Goal: Task Accomplishment & Management: Manage account settings

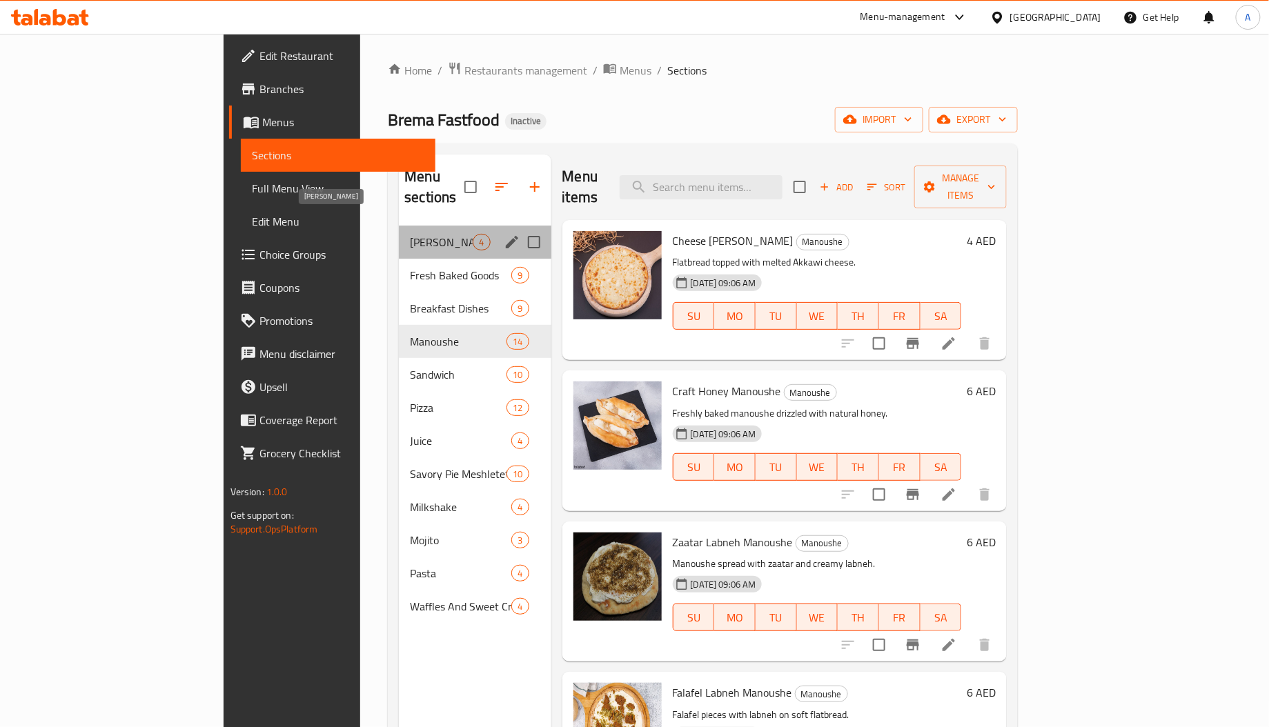
click at [410, 234] on span "[PERSON_NAME]" at bounding box center [441, 242] width 63 height 17
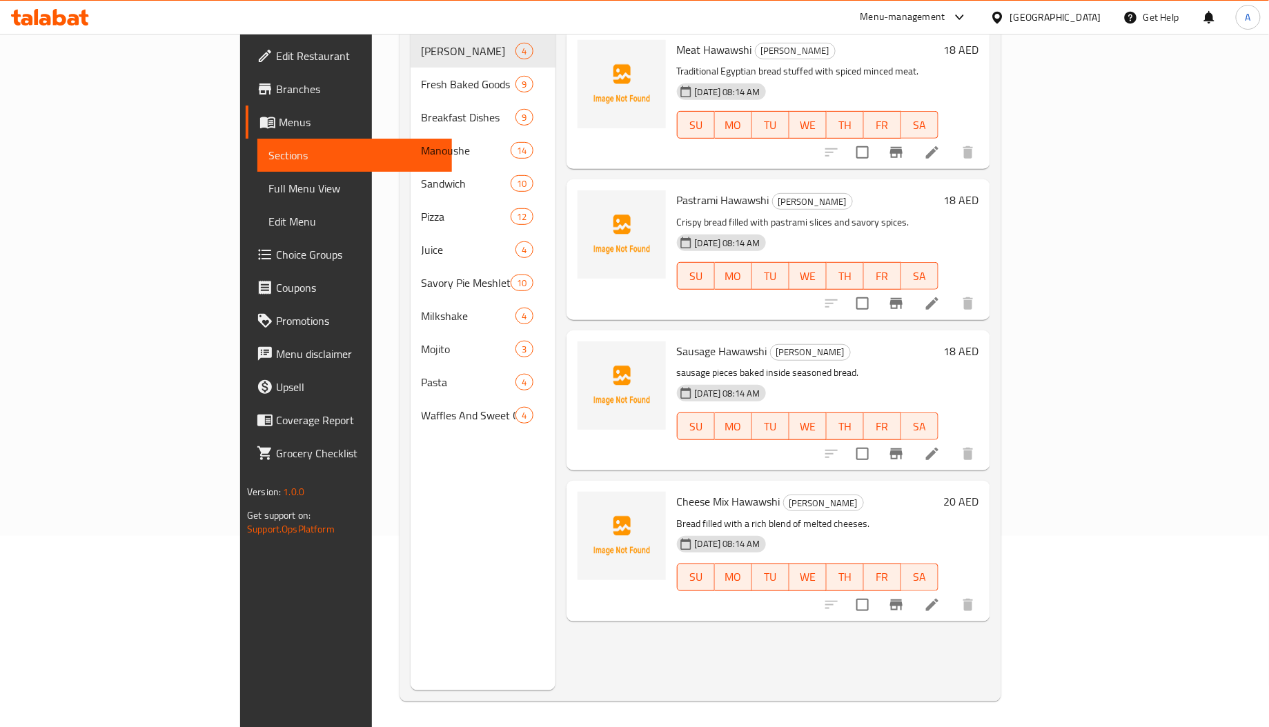
scroll to position [195, 0]
click at [677, 339] on span "Sausage Hawawshi" at bounding box center [722, 349] width 90 height 21
click at [686, 339] on span "Sausage Hawawshi" at bounding box center [722, 349] width 90 height 21
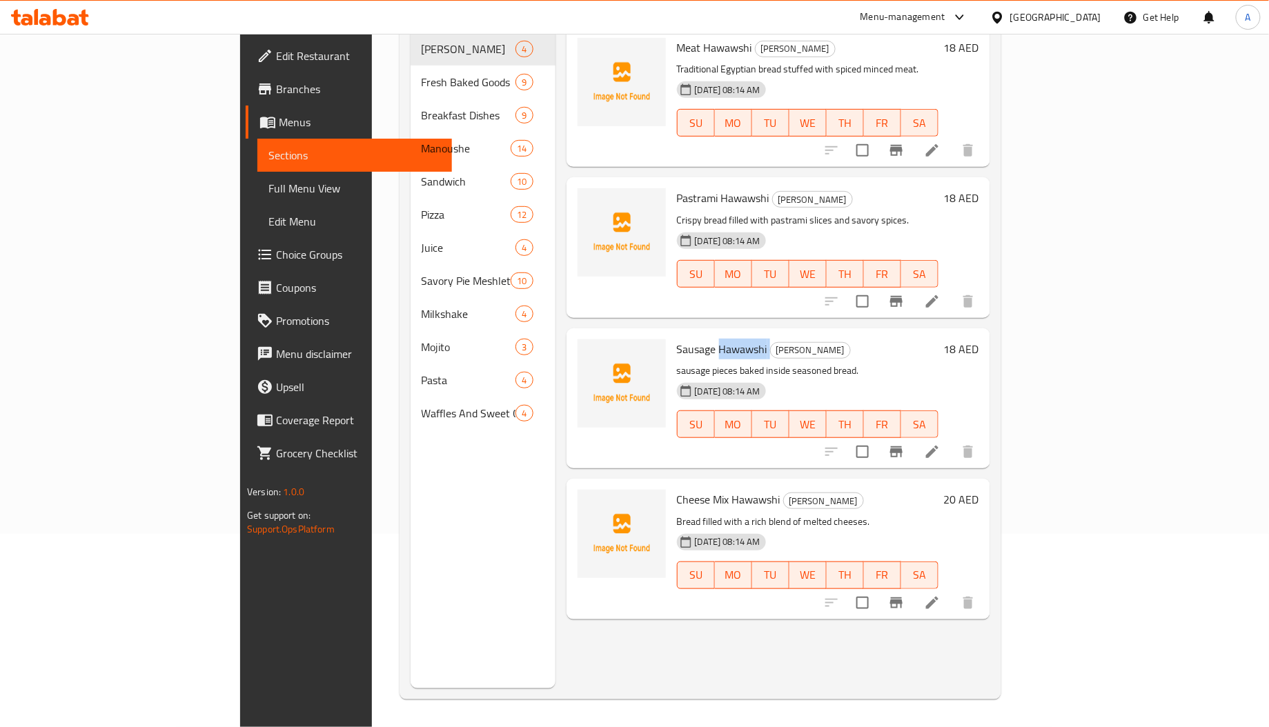
copy h6 "Hawawshi"
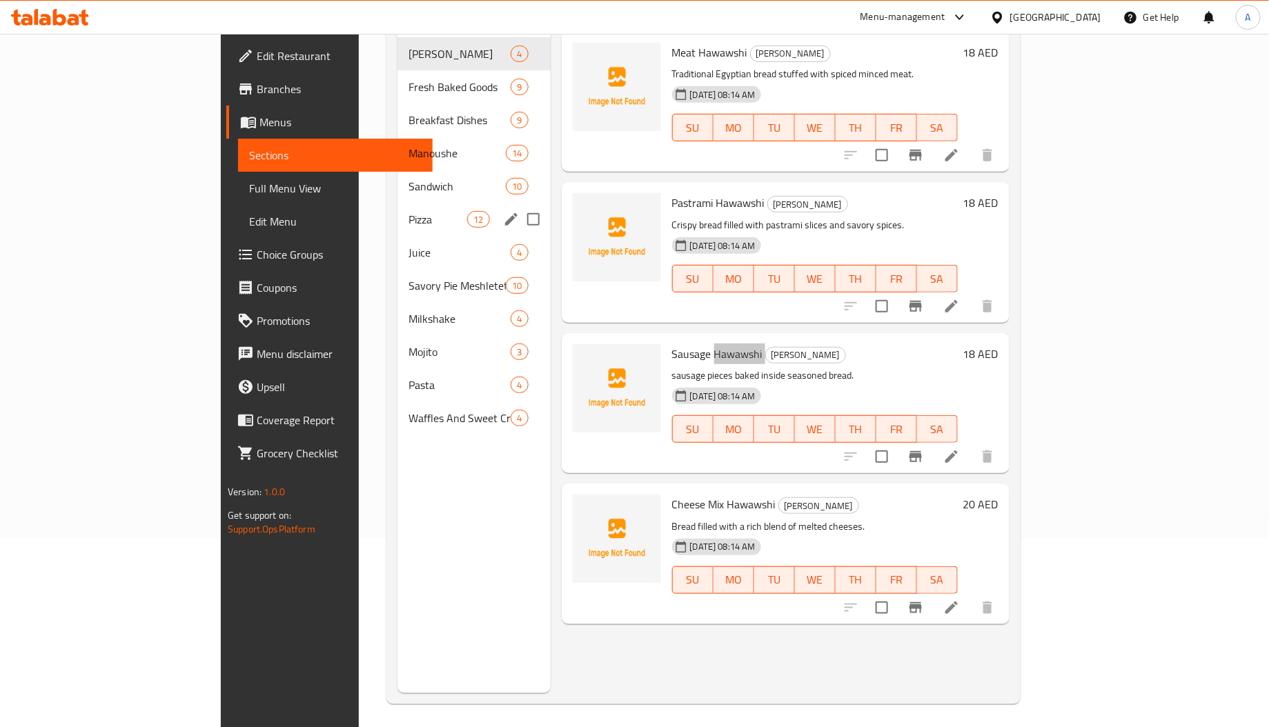
scroll to position [0, 0]
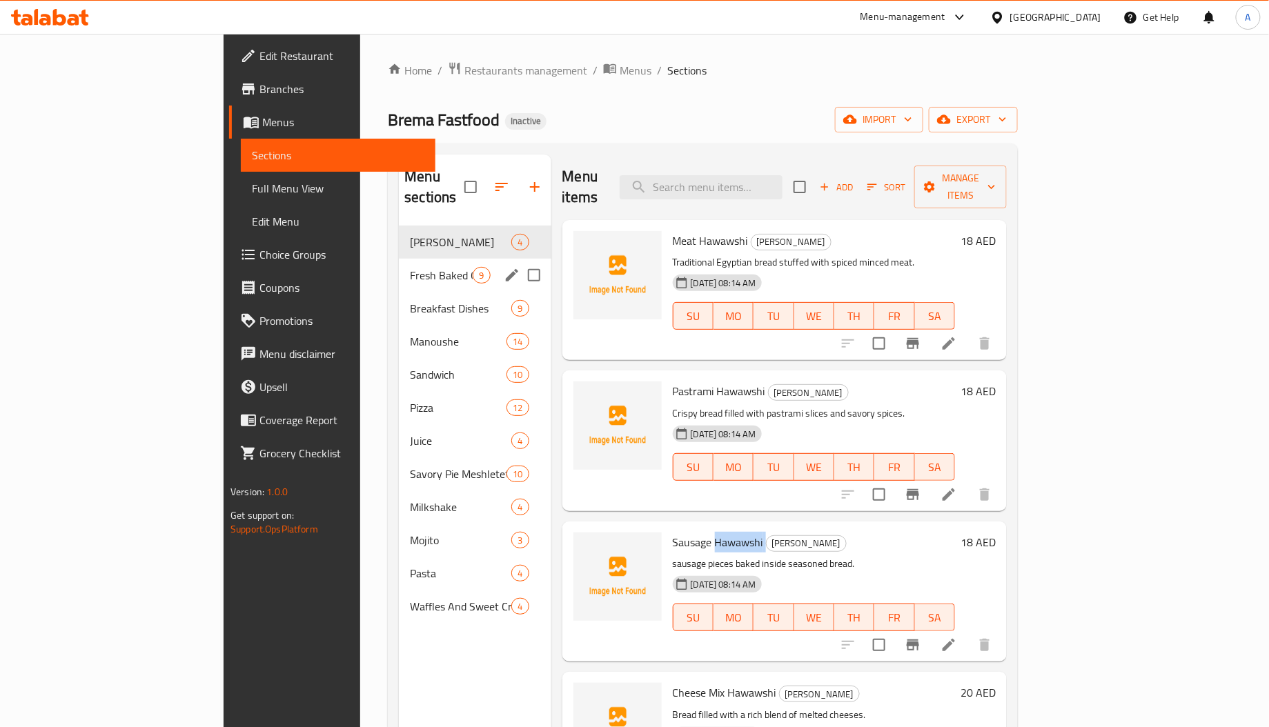
click at [410, 267] on span "Fresh Baked Goods" at bounding box center [441, 275] width 63 height 17
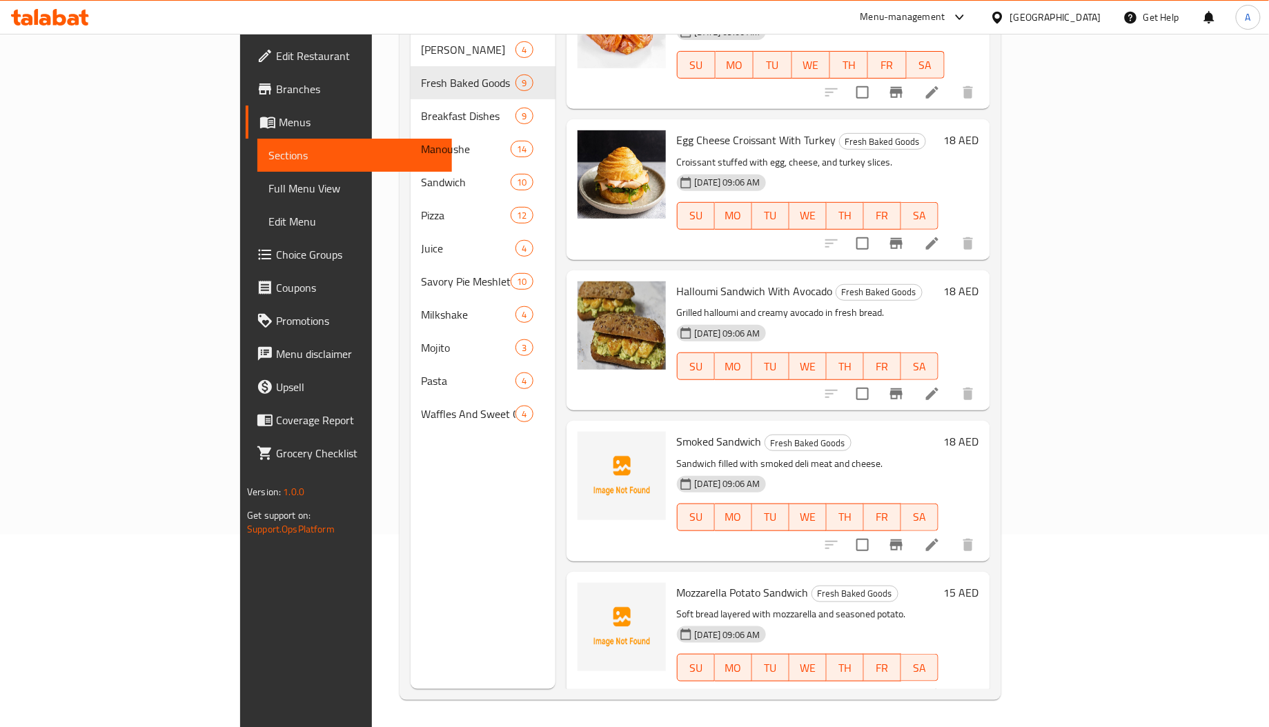
scroll to position [195, 0]
click at [677, 431] on span "Smoked Sandwich" at bounding box center [719, 441] width 85 height 21
copy span "Smoked"
click at [677, 582] on span "Mozzarella Potato Sandwich" at bounding box center [743, 592] width 132 height 21
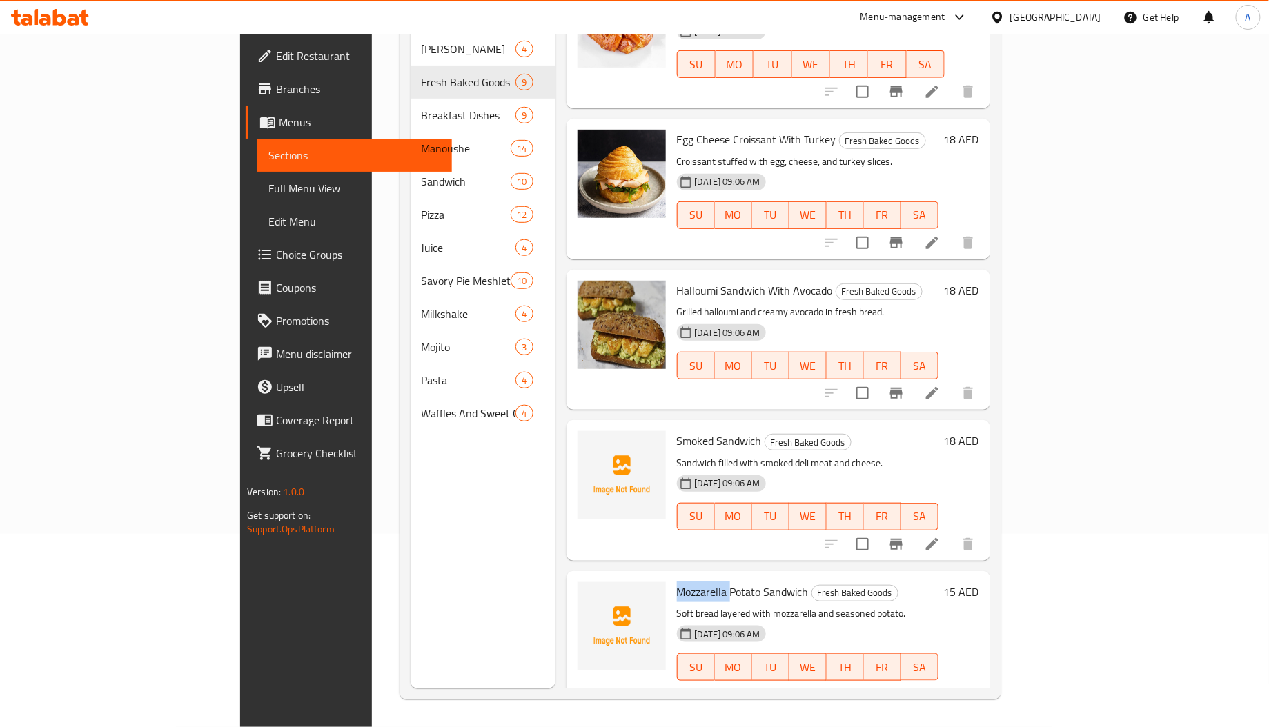
click at [677, 582] on span "Mozzarella Potato Sandwich" at bounding box center [743, 592] width 132 height 21
copy span "Mozzarella"
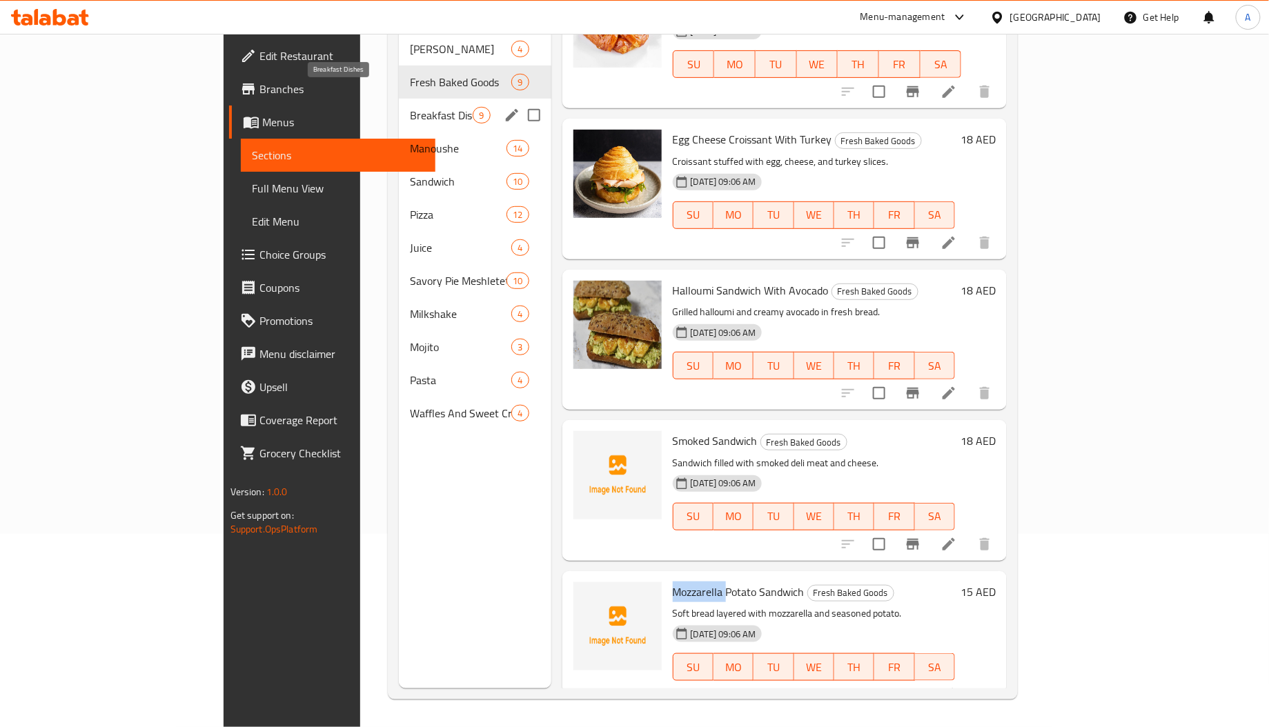
click at [410, 107] on span "Breakfast Dishes" at bounding box center [441, 115] width 63 height 17
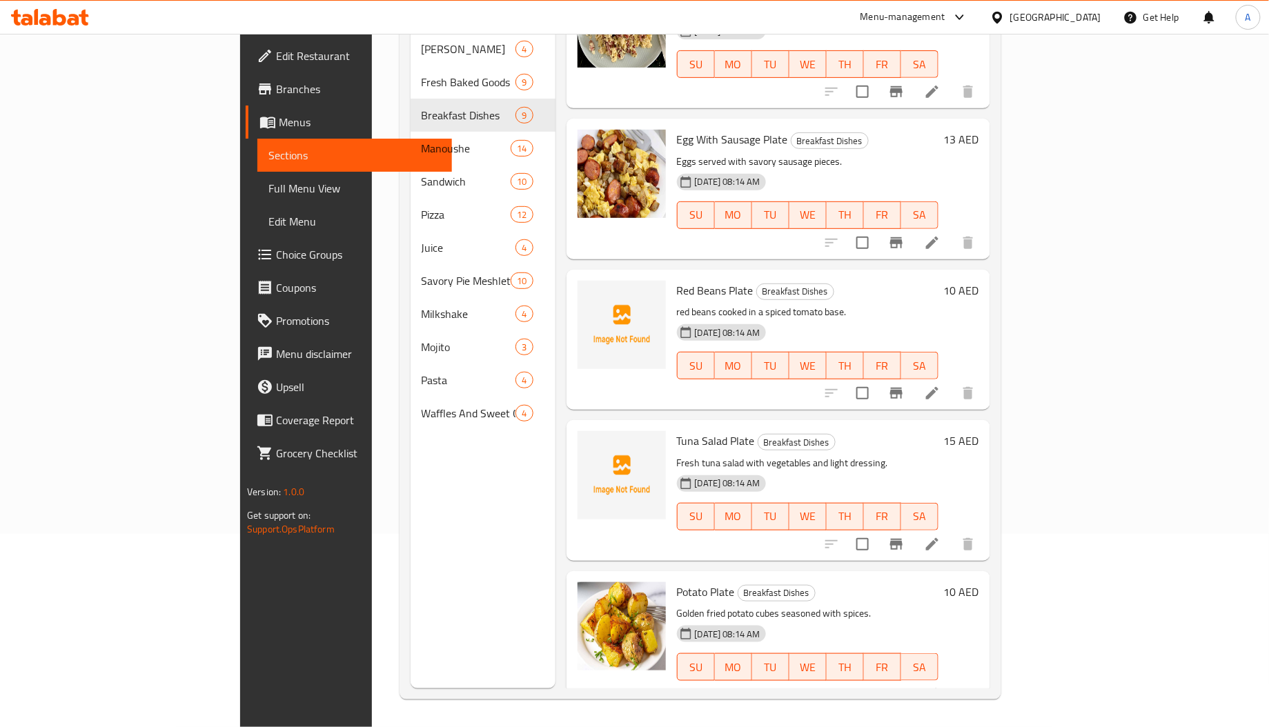
click at [677, 431] on span "Tuna Salad Plate" at bounding box center [716, 441] width 78 height 21
copy span "Tuna"
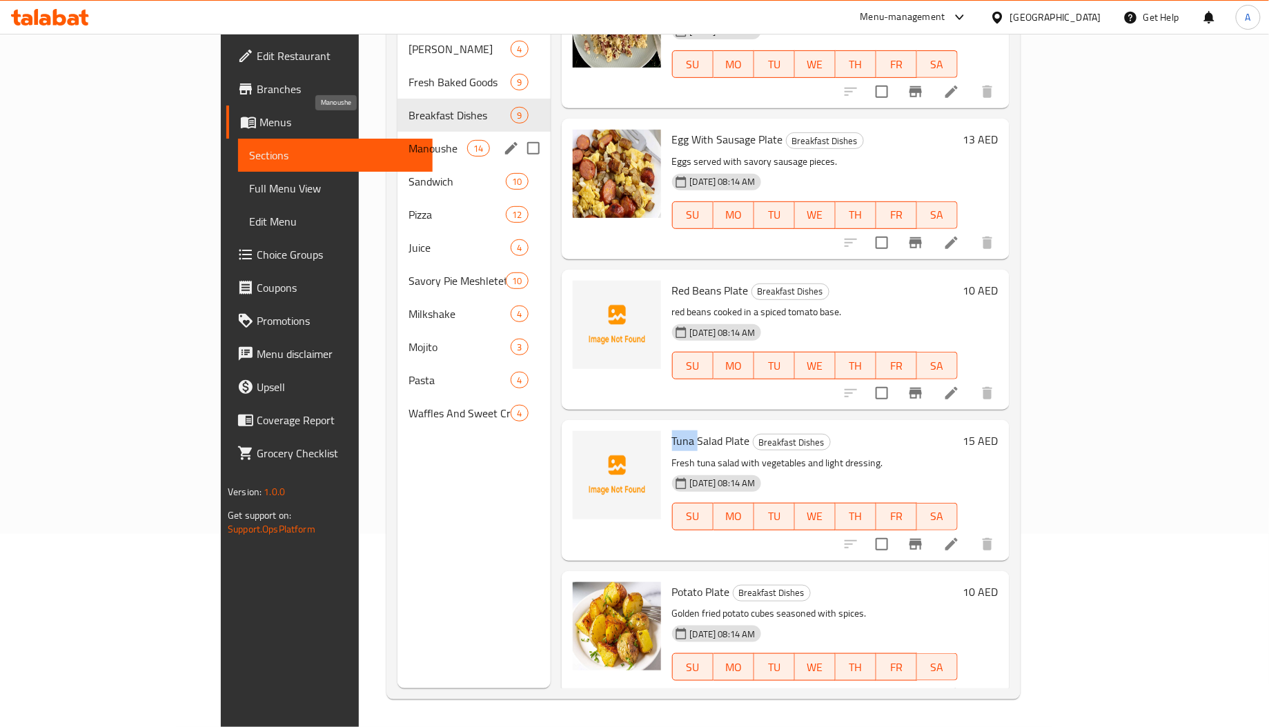
click at [409, 140] on span "Manoushe" at bounding box center [438, 148] width 59 height 17
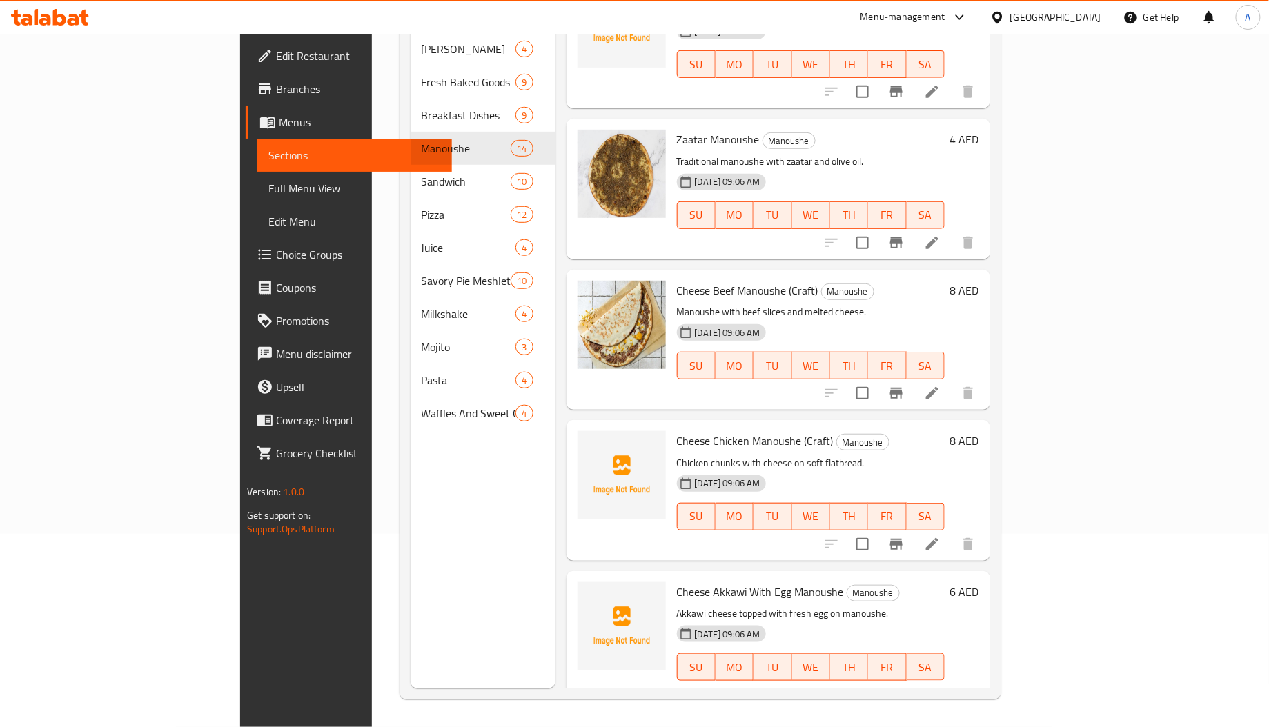
click at [677, 431] on span "Cheese Chicken Manoushe (Craft)" at bounding box center [755, 441] width 157 height 21
copy span "Cheese"
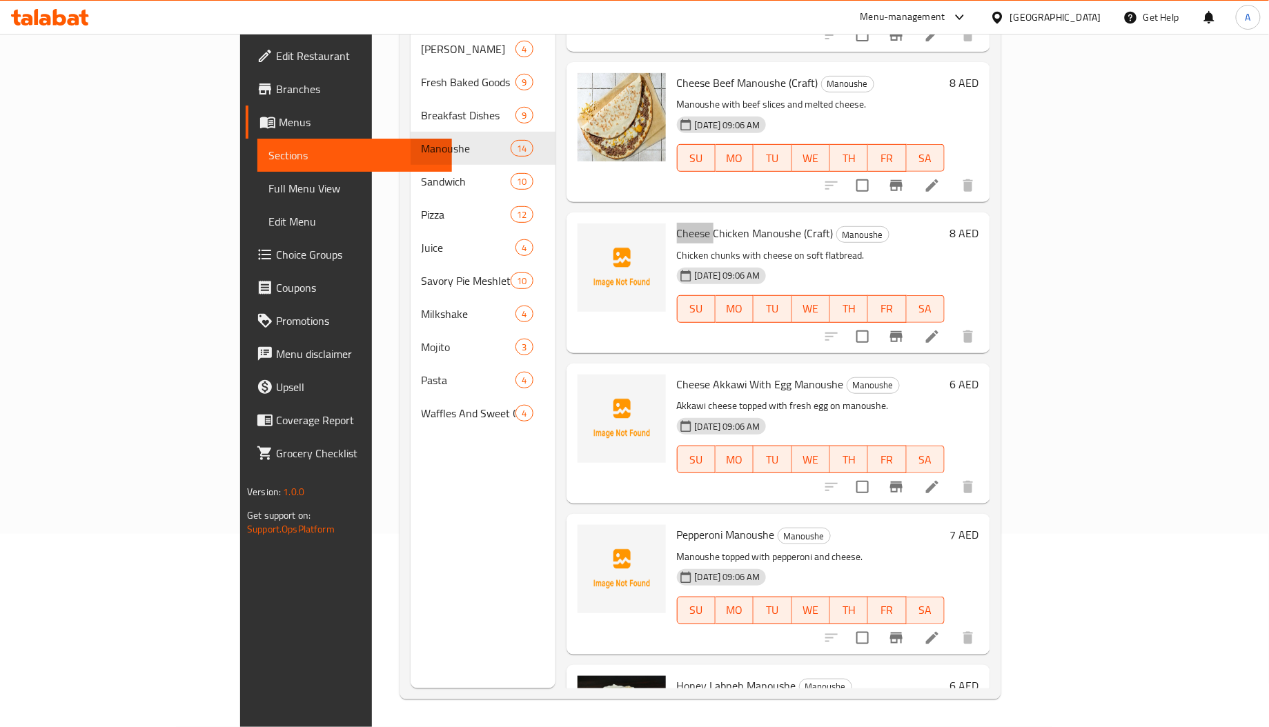
scroll to position [1076, 0]
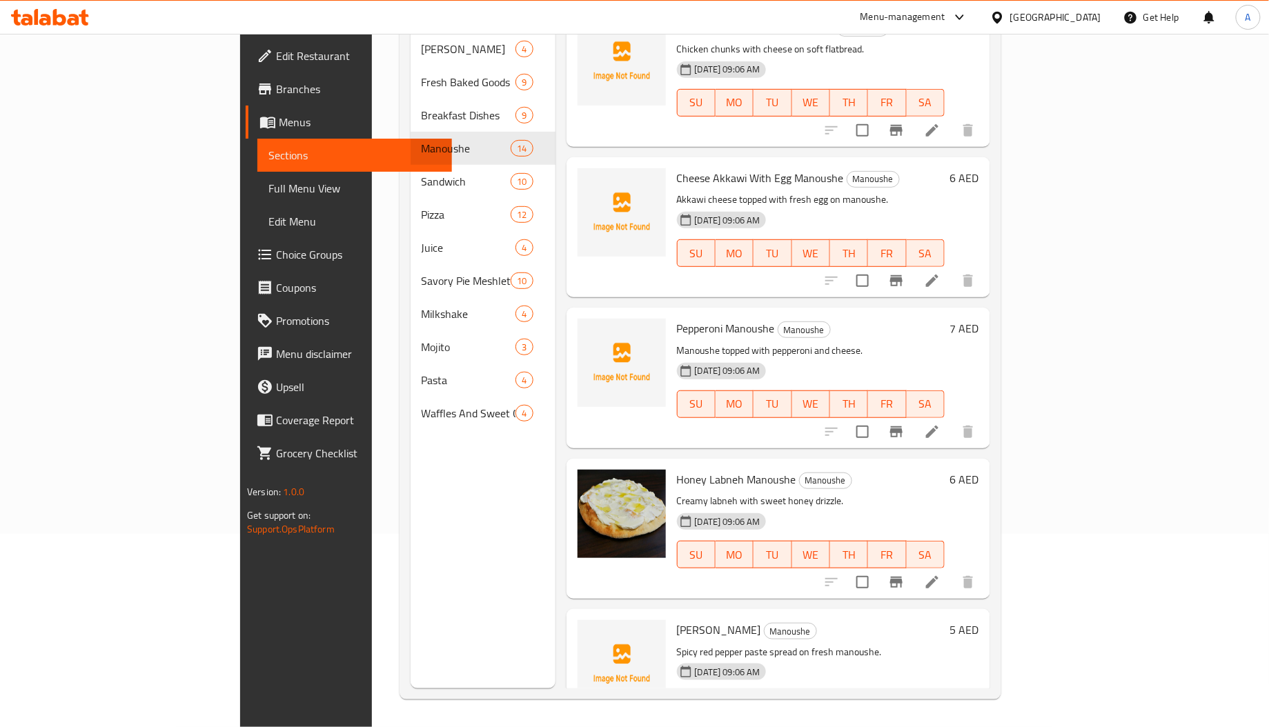
click at [874, 424] on div "Pepperoni Manoushe Manoushe Manoushe topped with pepperoni and cheese. 02-09-20…" at bounding box center [779, 378] width 424 height 140
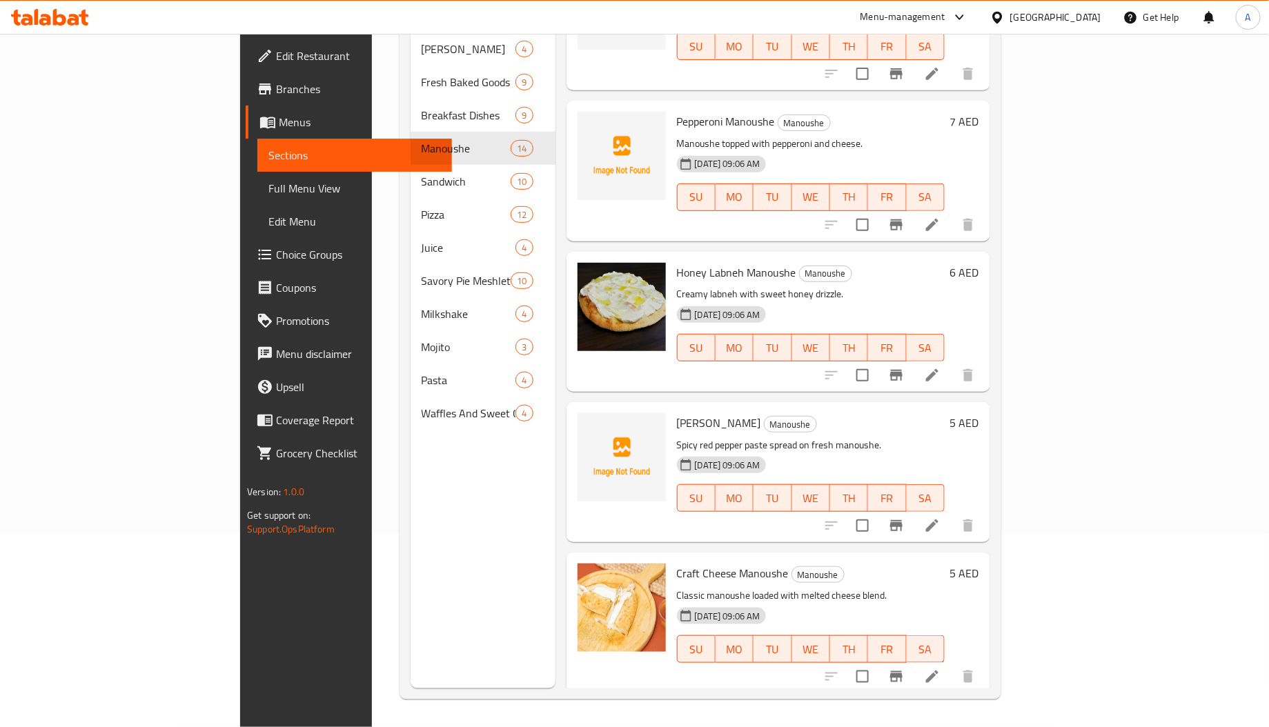
click at [677, 413] on span "[PERSON_NAME]" at bounding box center [719, 423] width 84 height 21
copy span "Muhammara"
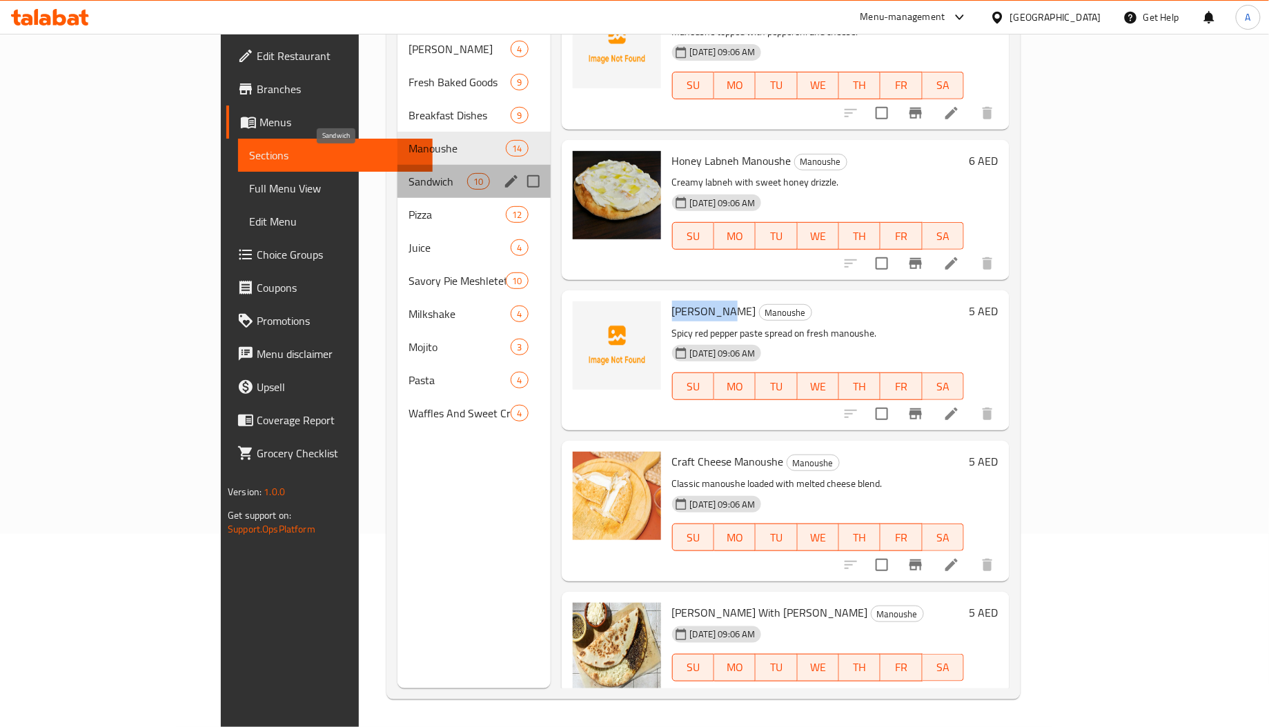
click at [409, 173] on span "Sandwich" at bounding box center [438, 181] width 59 height 17
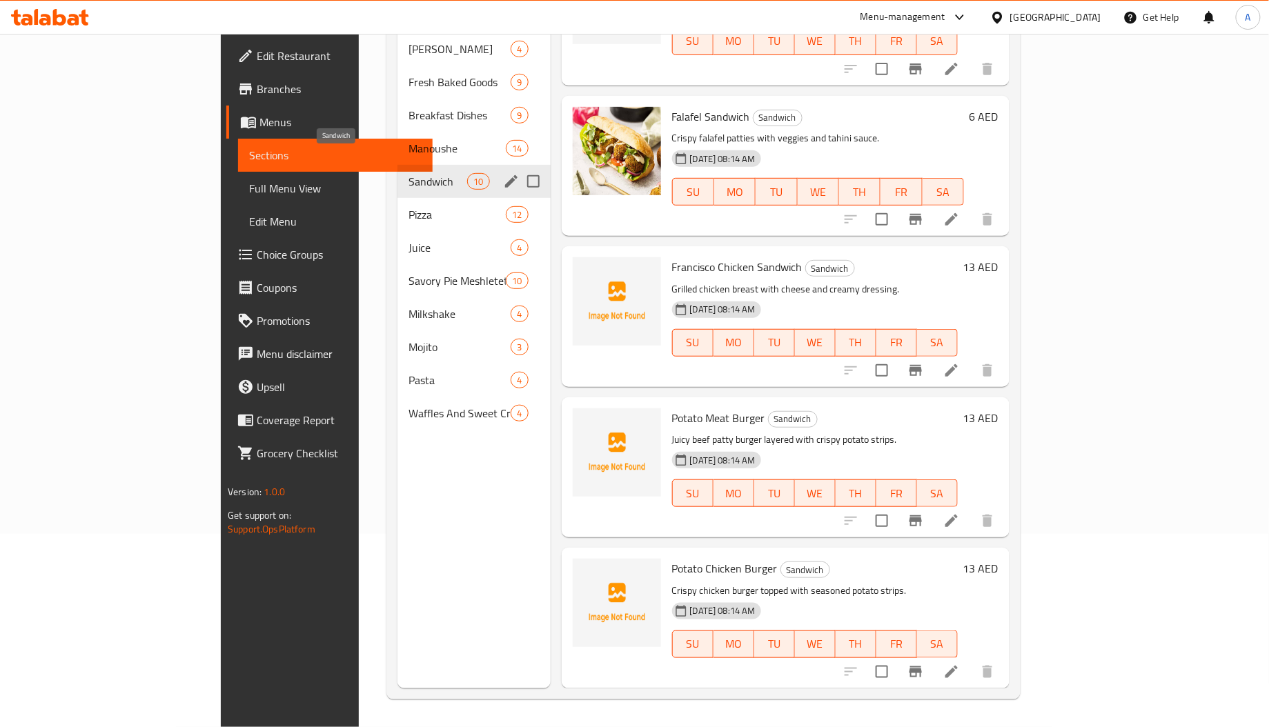
scroll to position [813, 0]
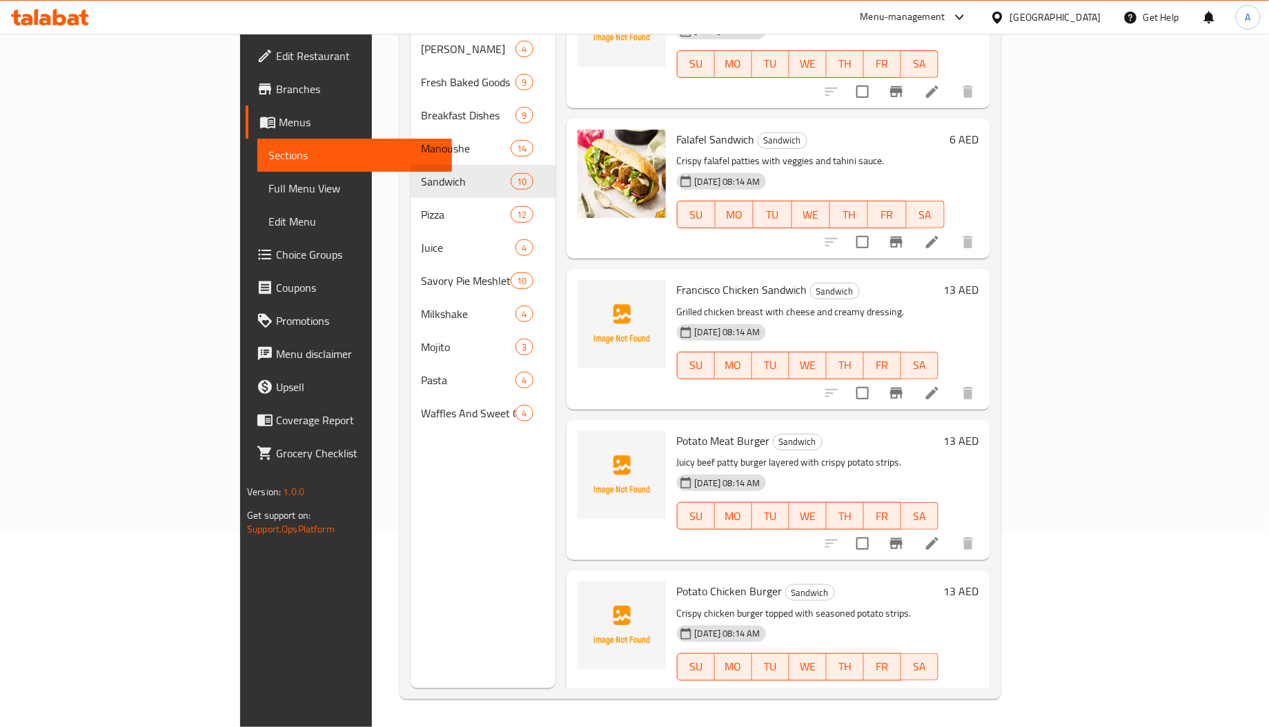
click at [677, 280] on span "Francisco Chicken Sandwich" at bounding box center [742, 290] width 130 height 21
copy span "Francisco"
click at [246, 319] on link "Promotions" at bounding box center [349, 320] width 206 height 33
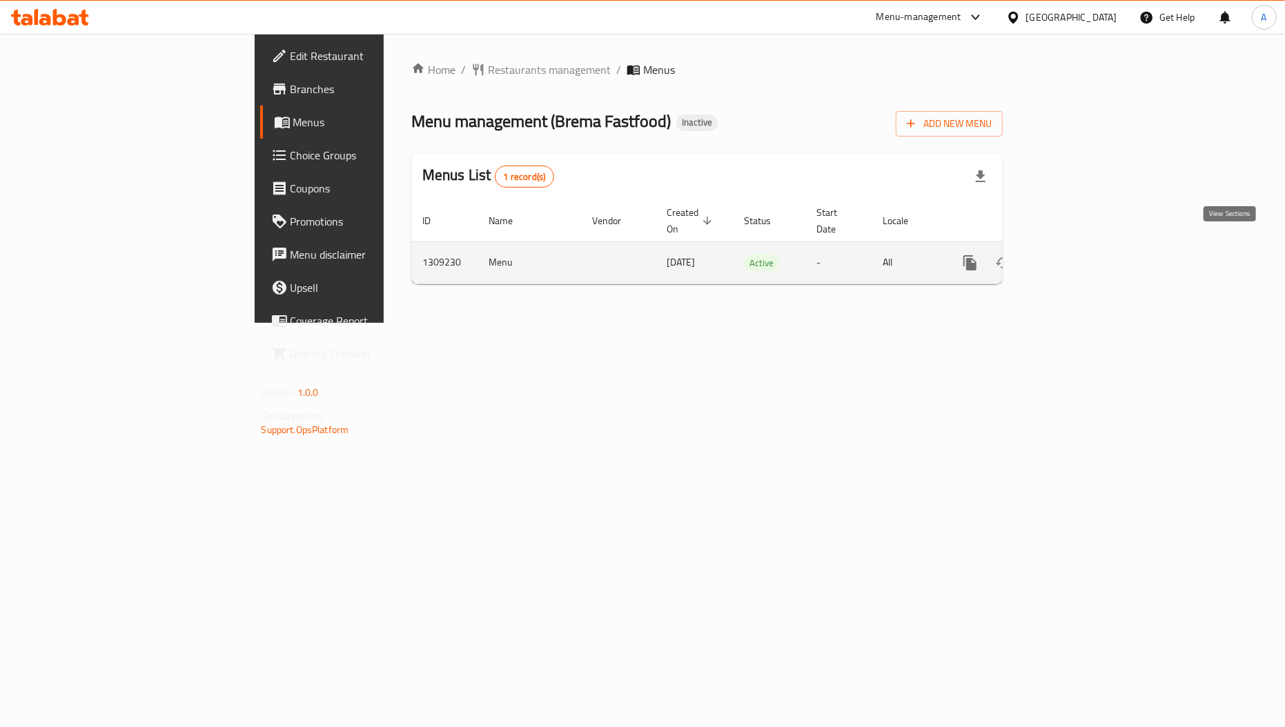
click at [1076, 257] on icon "enhanced table" at bounding box center [1070, 263] width 12 height 12
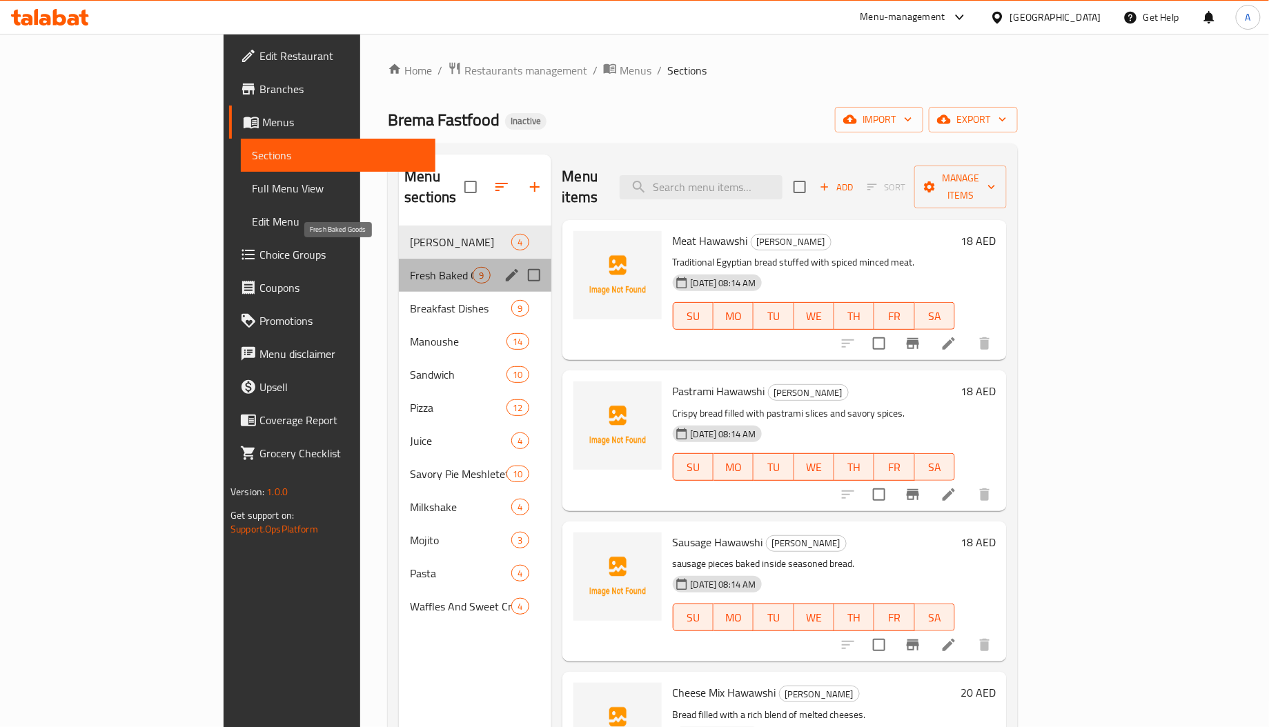
click at [410, 267] on span "Fresh Baked Goods" at bounding box center [441, 275] width 63 height 17
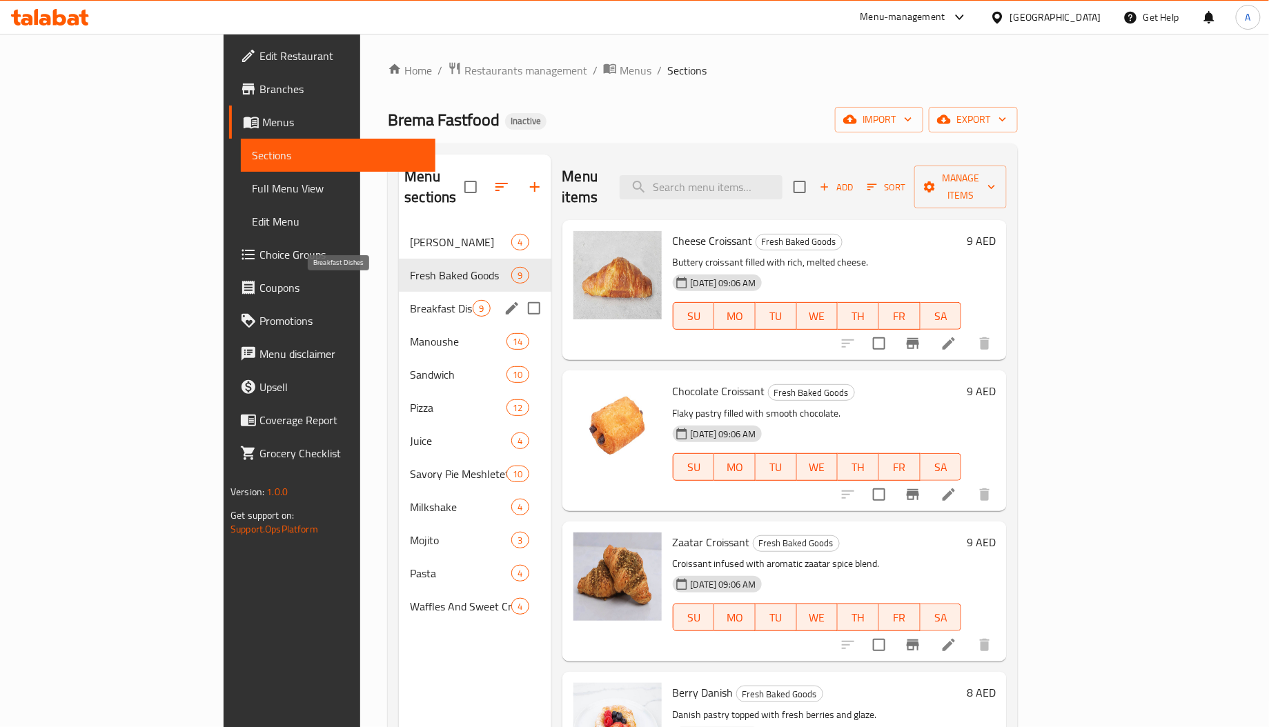
click at [410, 300] on span "Breakfast Dishes" at bounding box center [441, 308] width 63 height 17
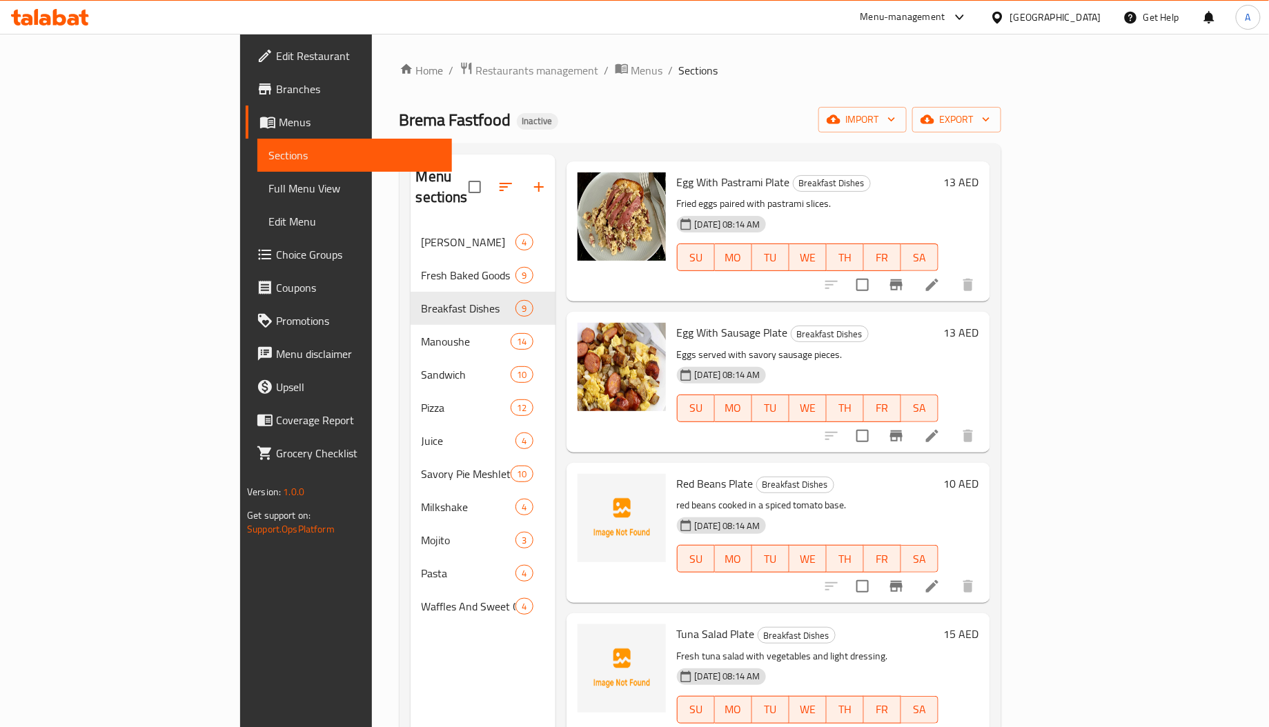
scroll to position [195, 0]
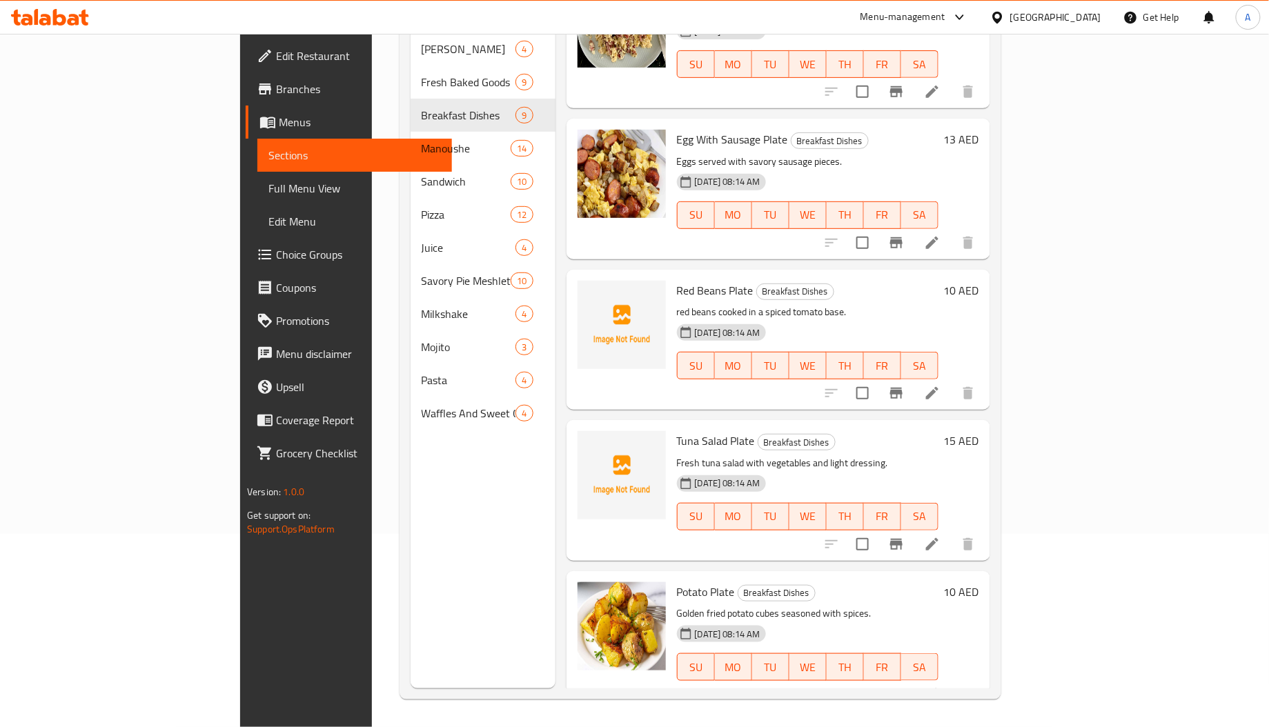
click at [672, 275] on div "Red Beans Plate Breakfast Dishes red beans cooked in a spiced tomato base. [DAT…" at bounding box center [808, 339] width 273 height 129
click at [677, 280] on span "Red Beans Plate" at bounding box center [715, 290] width 77 height 21
copy span "Beans"
click at [677, 431] on span "Tuna Salad Plate" at bounding box center [716, 441] width 78 height 21
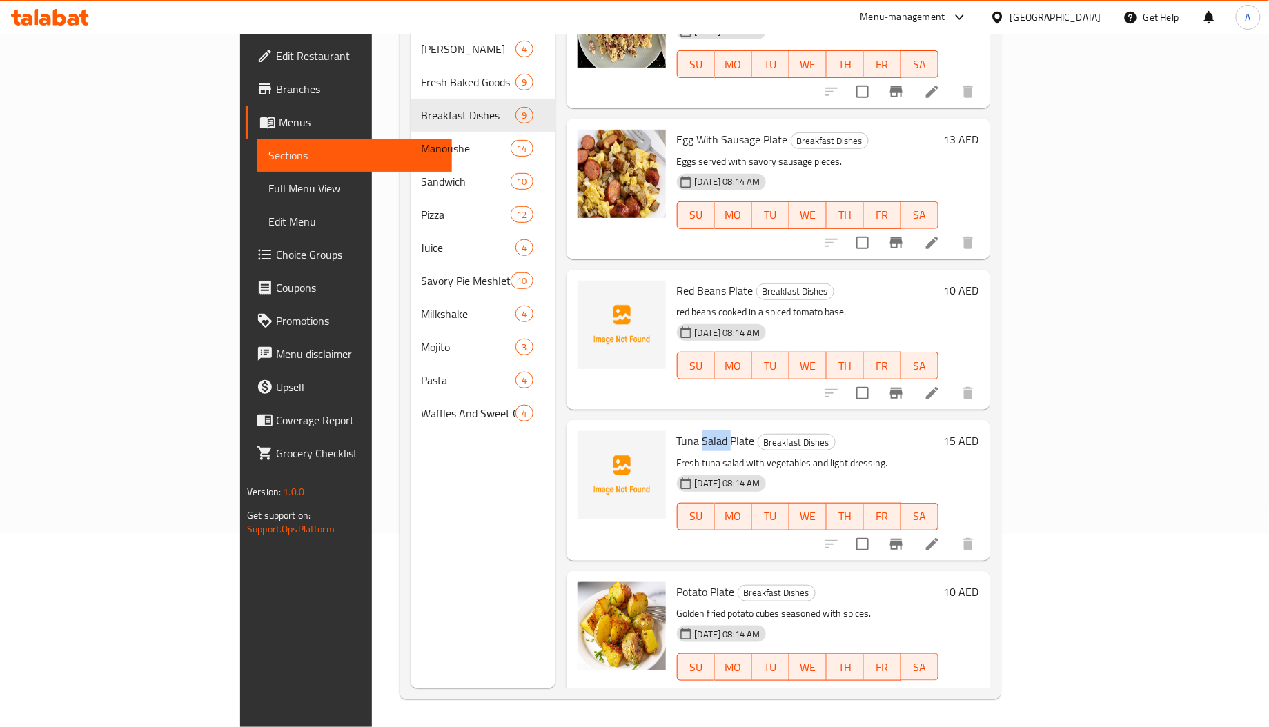
click at [677, 431] on span "Tuna Salad Plate" at bounding box center [716, 441] width 78 height 21
copy span "Tuna"
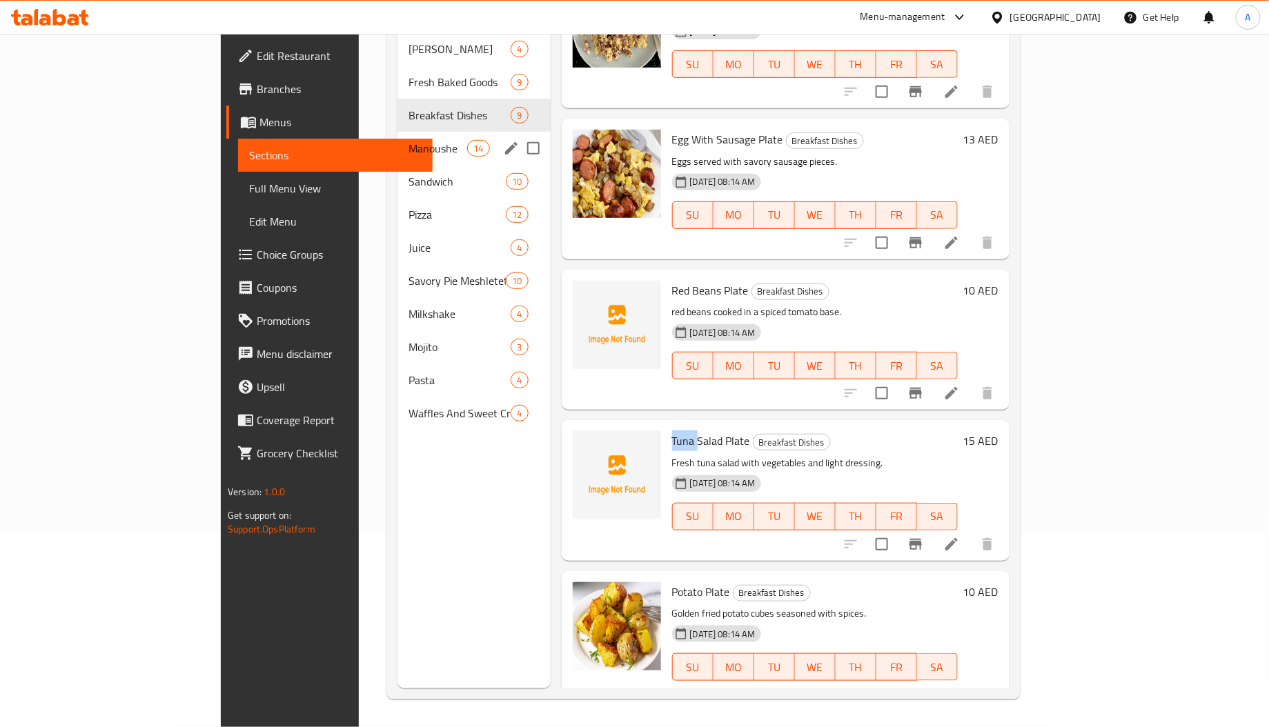
click at [398, 139] on div "Manoushe 14" at bounding box center [474, 148] width 153 height 33
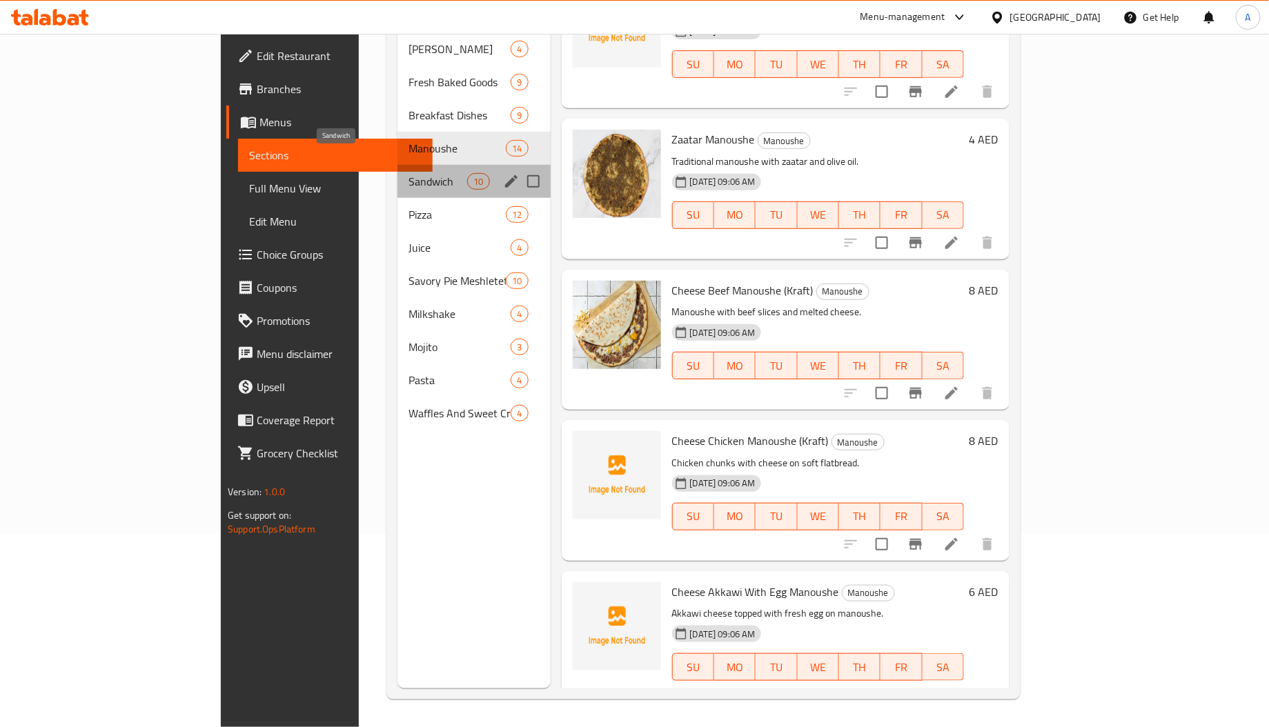
click at [409, 173] on span "Sandwich" at bounding box center [438, 181] width 59 height 17
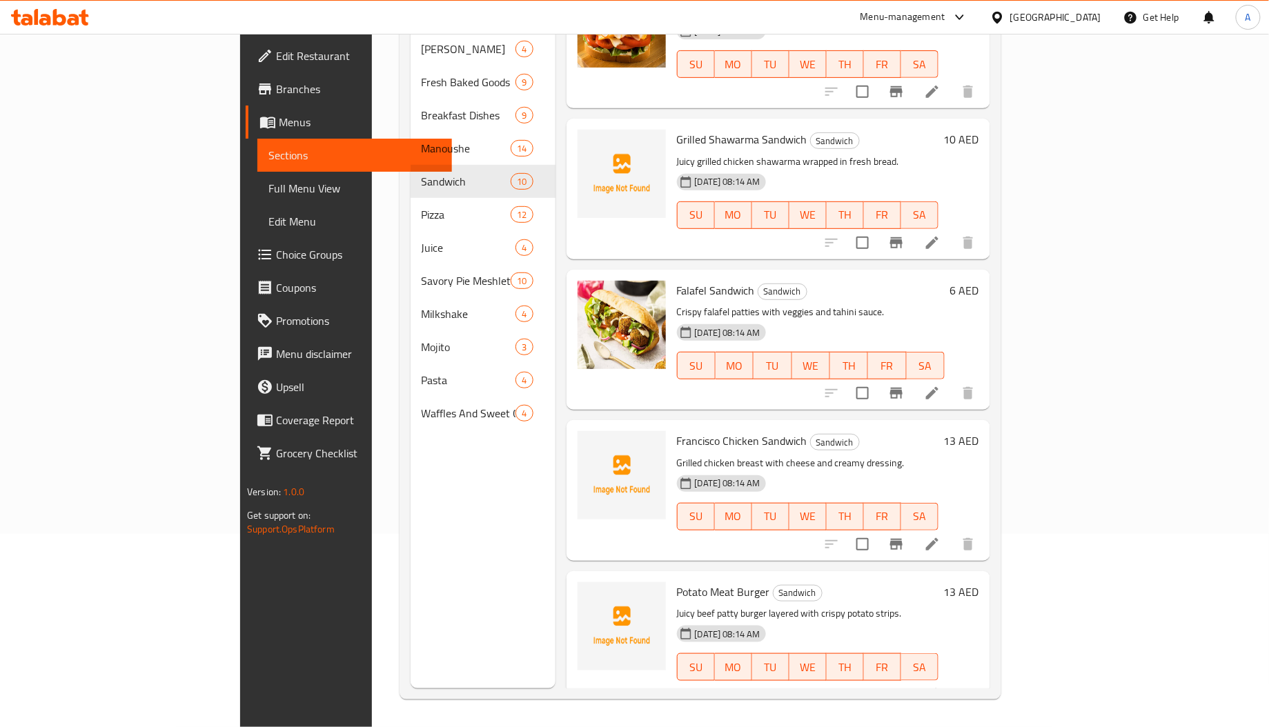
click at [672, 426] on div "Francisco Chicken Sandwich Sandwich Grilled chicken breast with cheese and crea…" at bounding box center [808, 490] width 273 height 129
click at [677, 431] on span "Francisco Chicken Sandwich" at bounding box center [742, 441] width 130 height 21
copy span "Chicken"
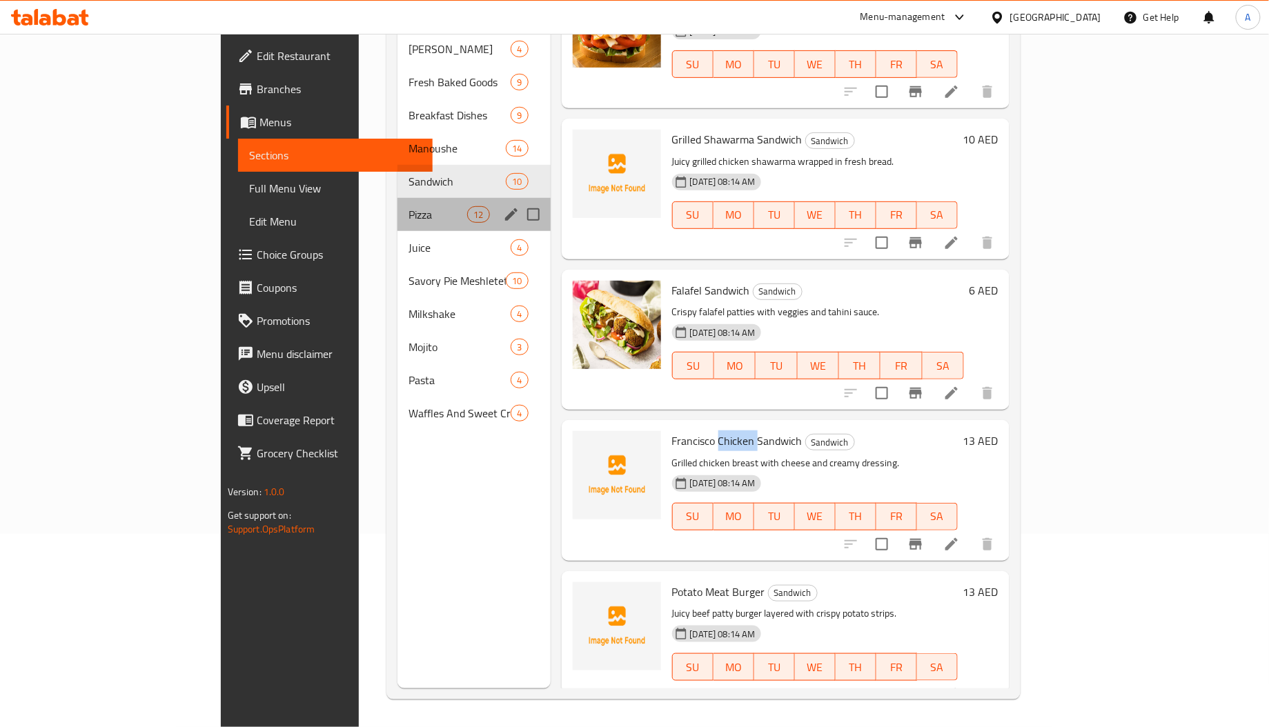
click at [398, 205] on div "Pizza 12" at bounding box center [474, 214] width 153 height 33
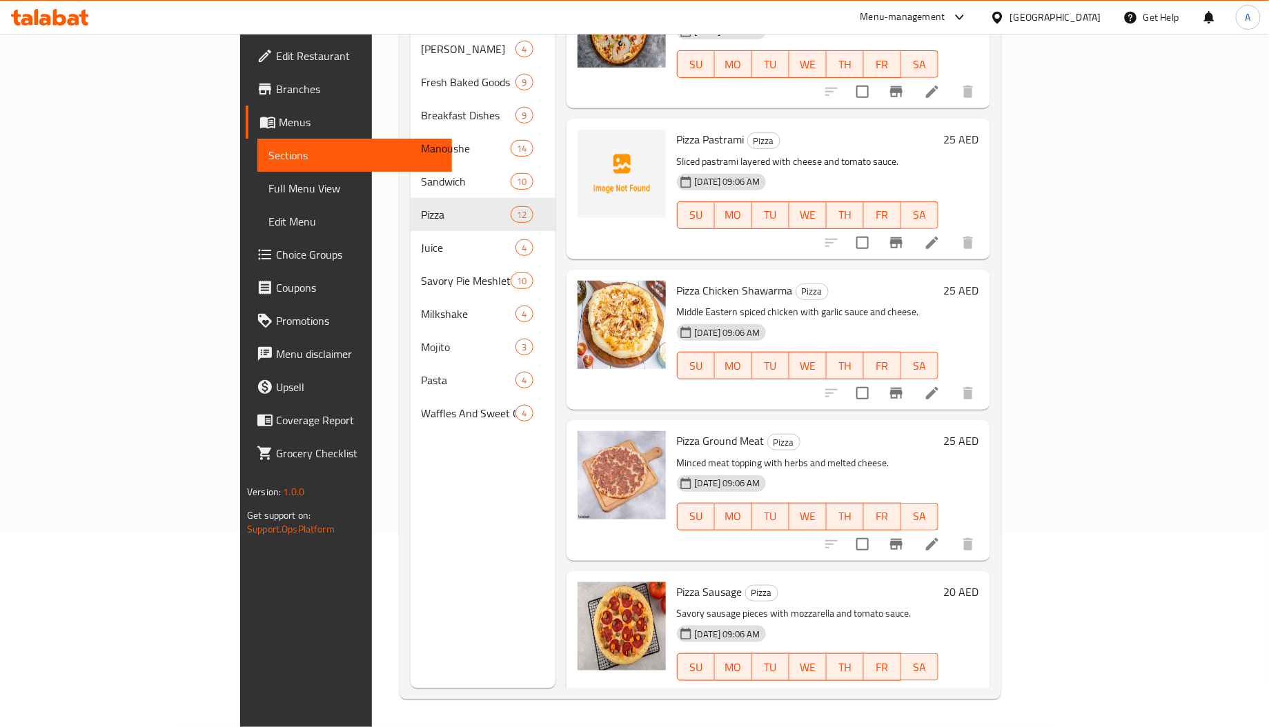
click at [677, 129] on span "Pizza Pastrami" at bounding box center [711, 139] width 68 height 21
copy h6 "Pastrami"
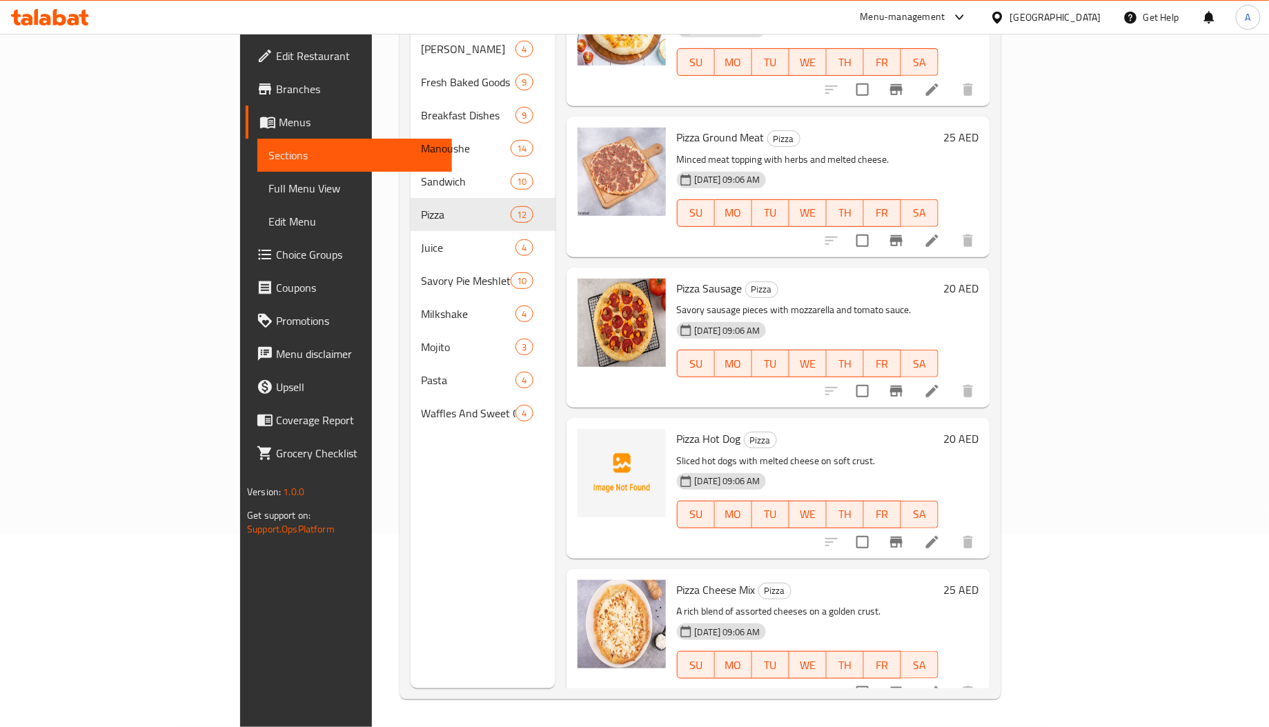
scroll to position [972, 0]
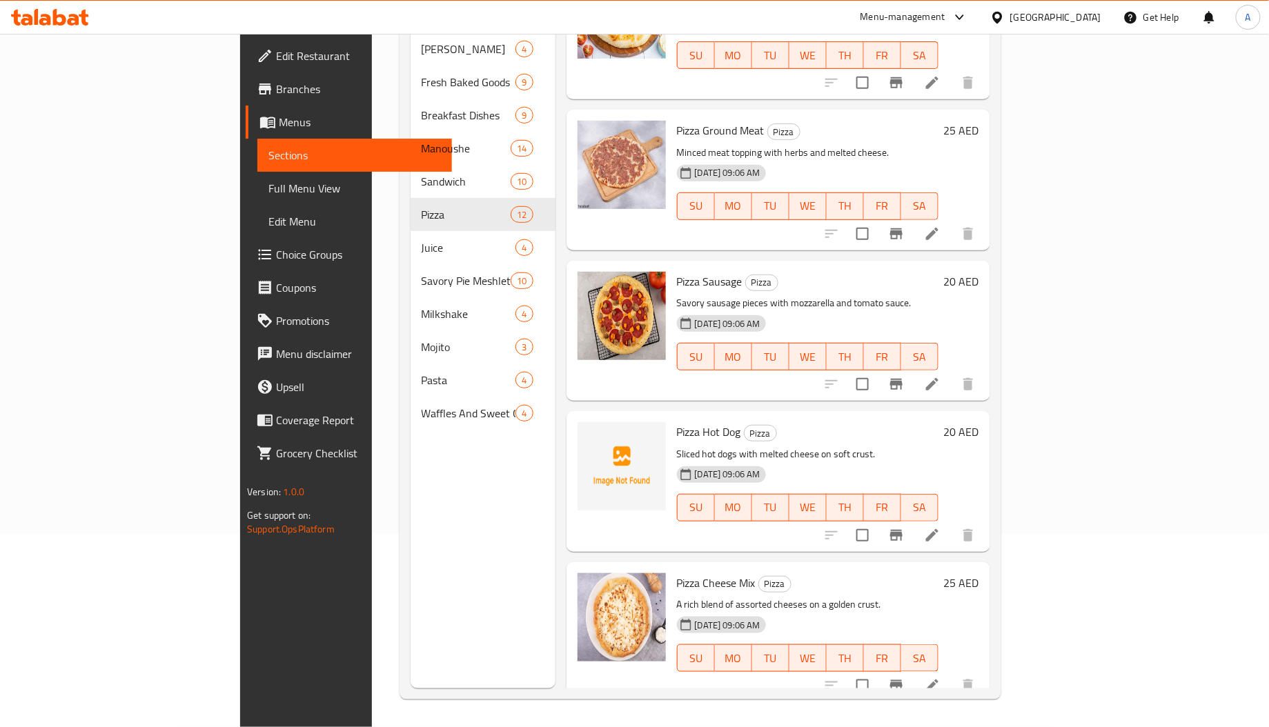
click at [677, 422] on span "Pizza Hot Dog" at bounding box center [709, 432] width 64 height 21
drag, startPoint x: 643, startPoint y: 409, endPoint x: 678, endPoint y: 411, distance: 35.3
click at [678, 422] on span "Pizza Hot Dog" at bounding box center [709, 432] width 64 height 21
copy span "Hot Dog"
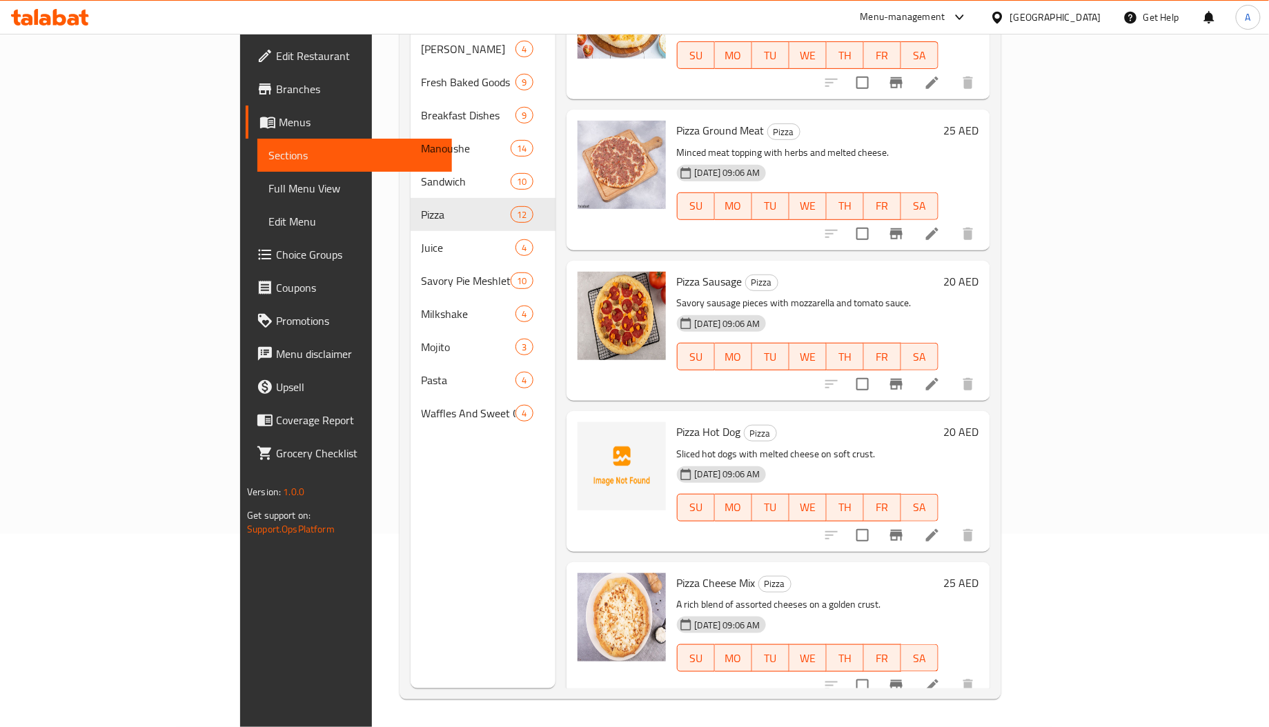
click at [736, 527] on div "Pizza Hot Dog Pizza Sliced hot dogs with melted cheese on soft crust. [DATE] 09…" at bounding box center [779, 481] width 424 height 140
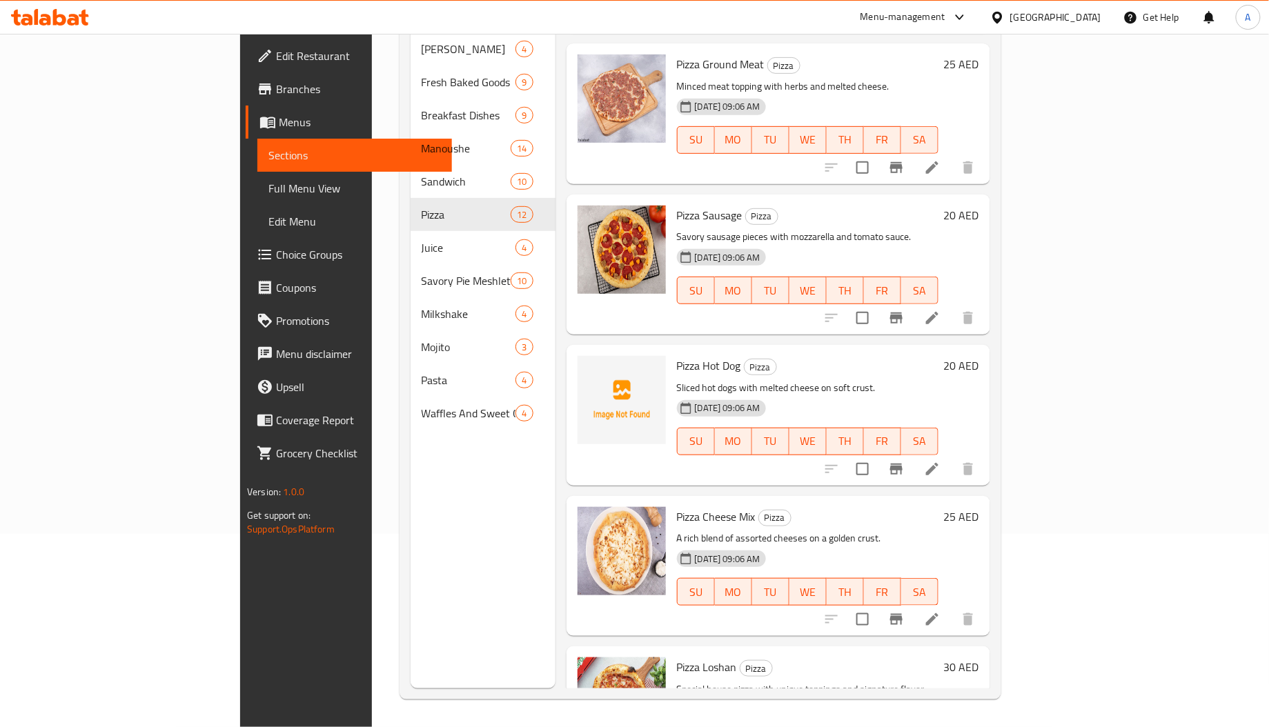
scroll to position [1115, 0]
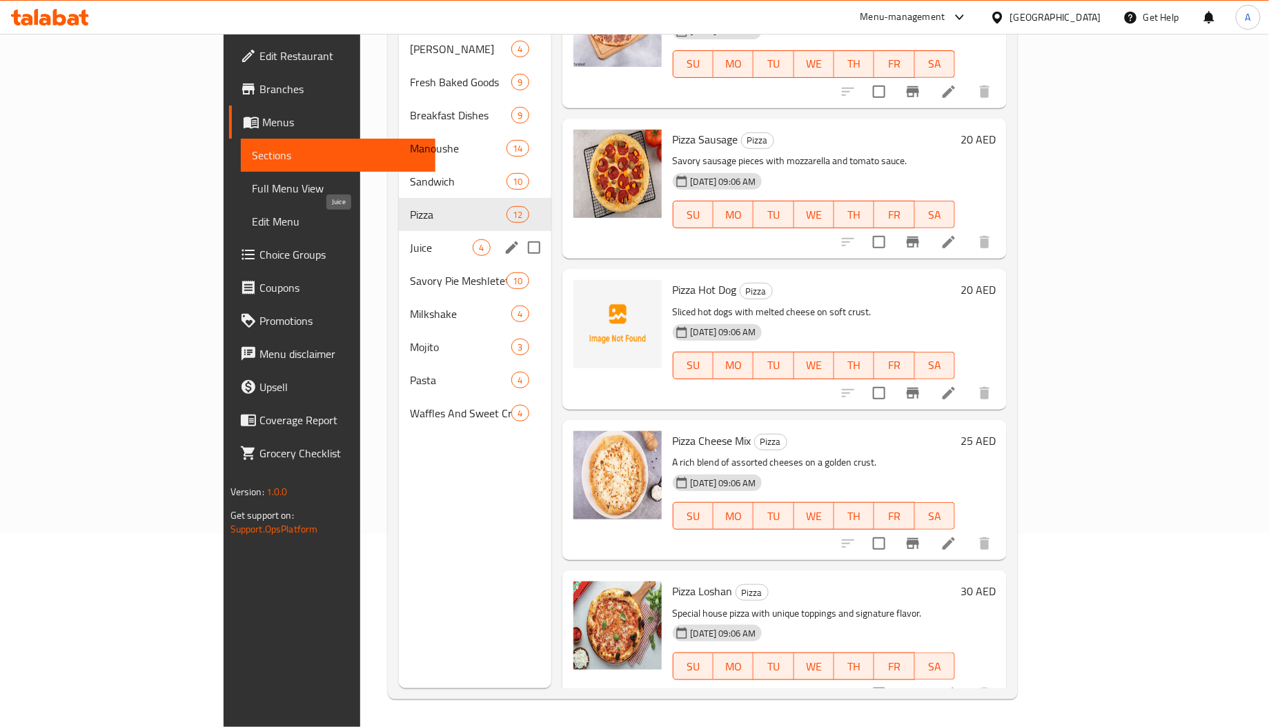
click at [410, 239] on span "Juice" at bounding box center [441, 247] width 63 height 17
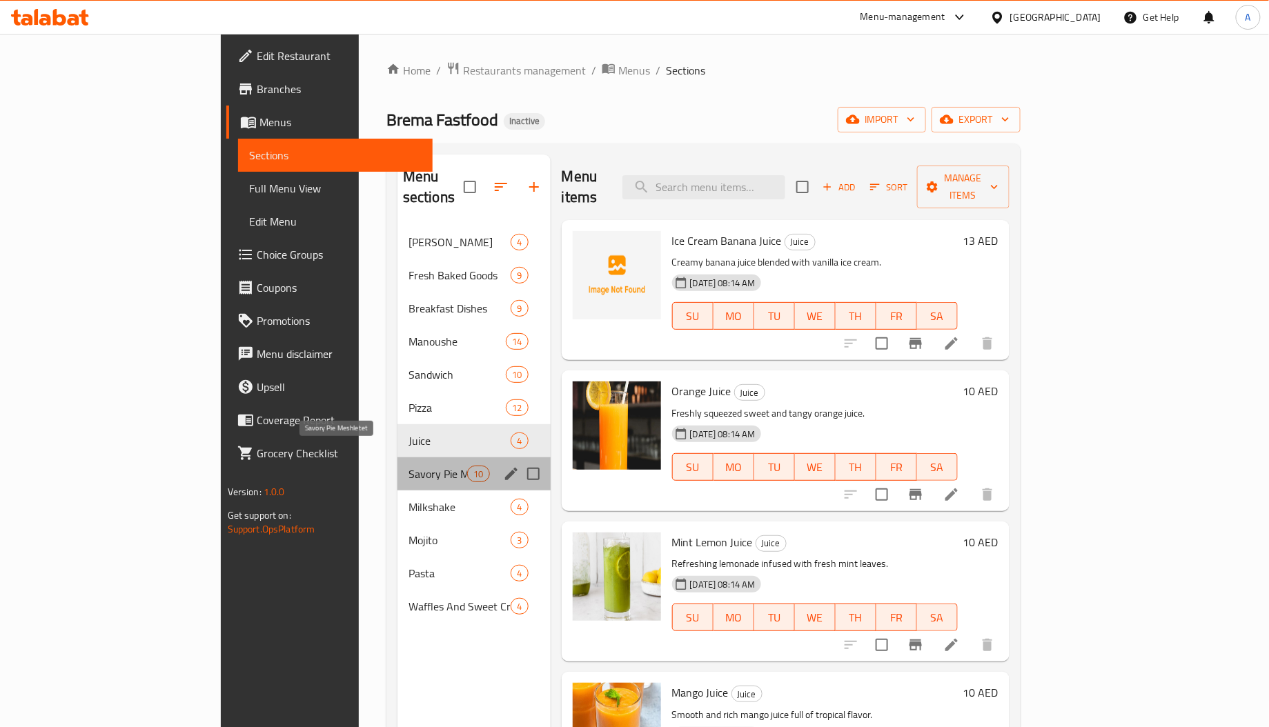
click at [409, 466] on span "Savory Pie Meshletet" at bounding box center [438, 474] width 59 height 17
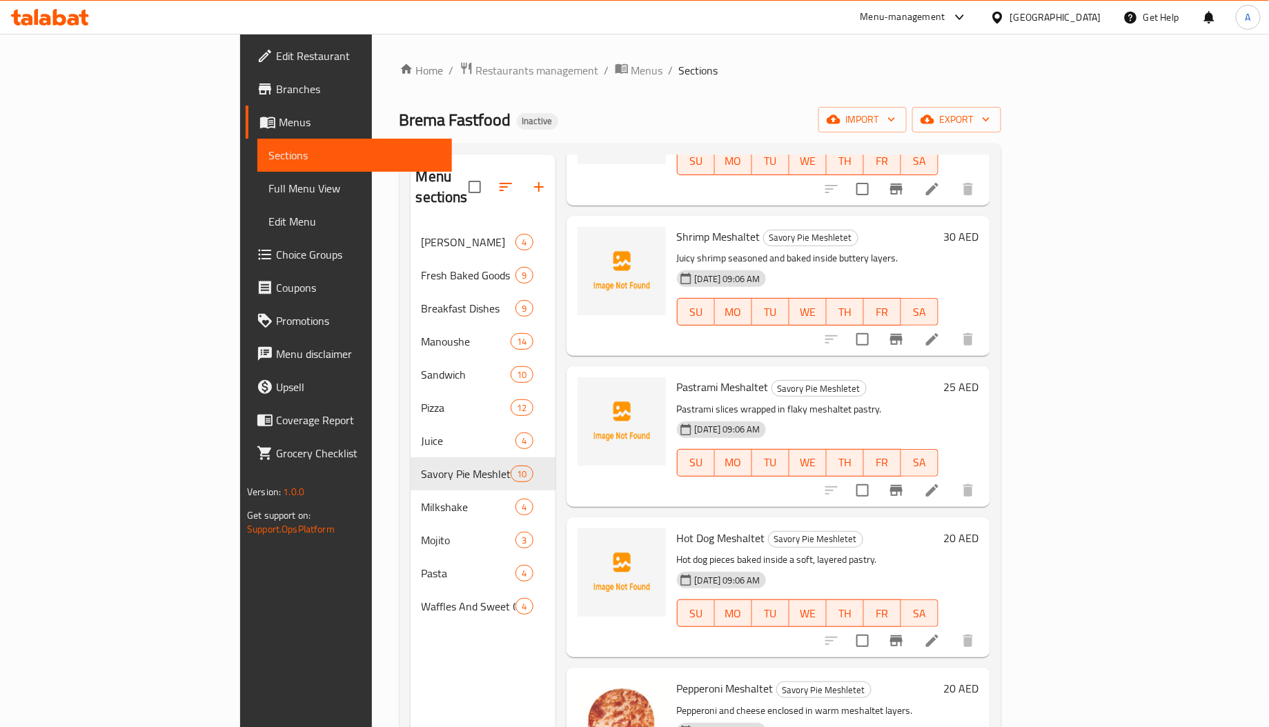
scroll to position [813, 0]
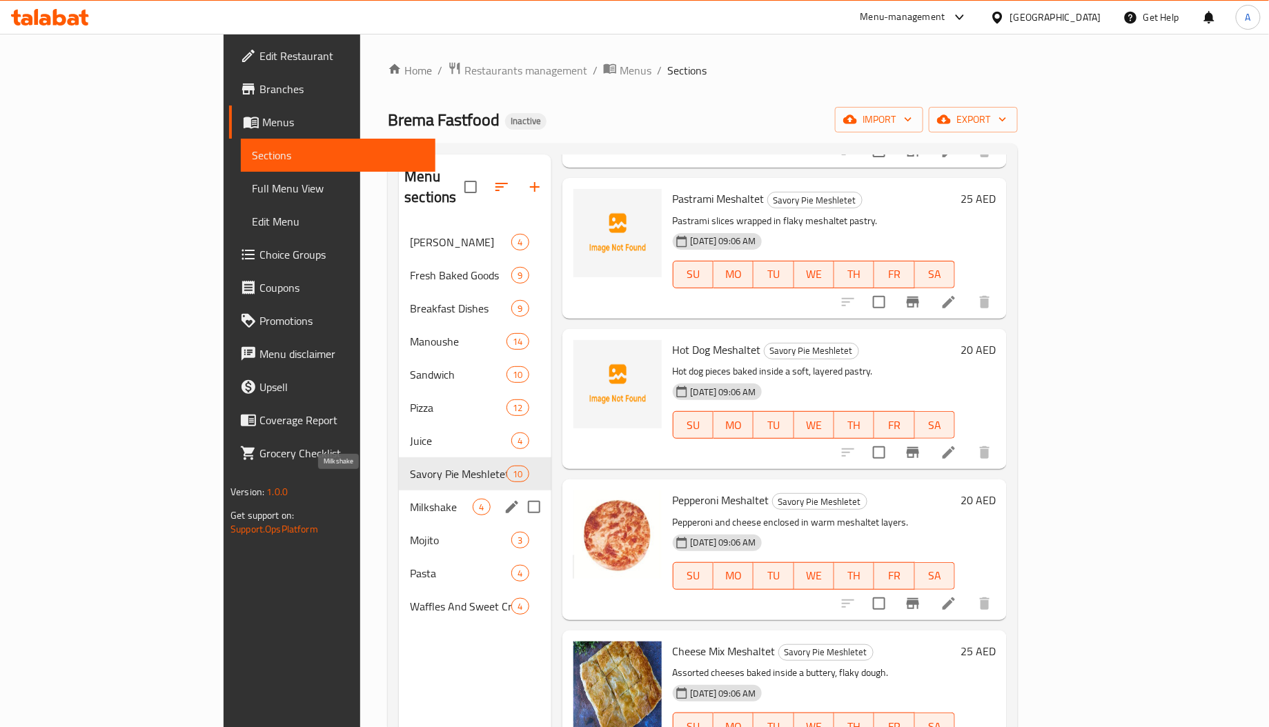
click at [410, 499] on span "Milkshake" at bounding box center [441, 507] width 63 height 17
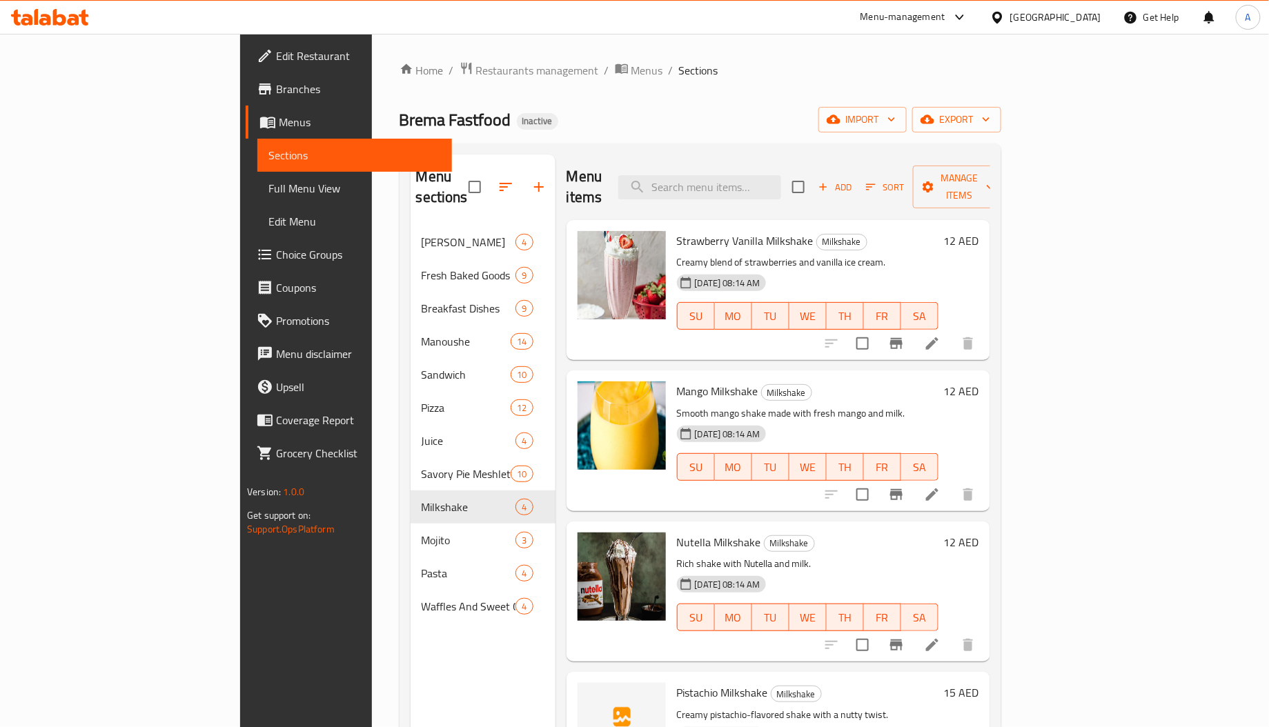
scroll to position [195, 0]
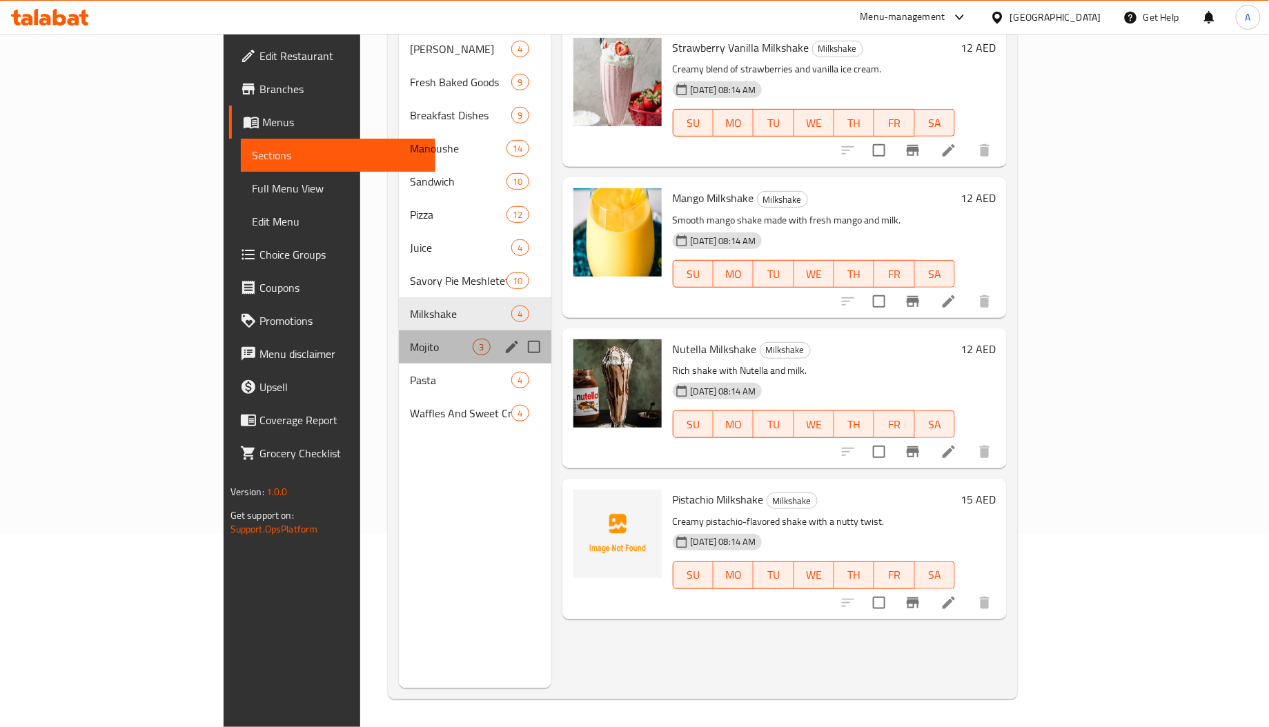
click at [399, 331] on div "Mojito 3" at bounding box center [475, 347] width 152 height 33
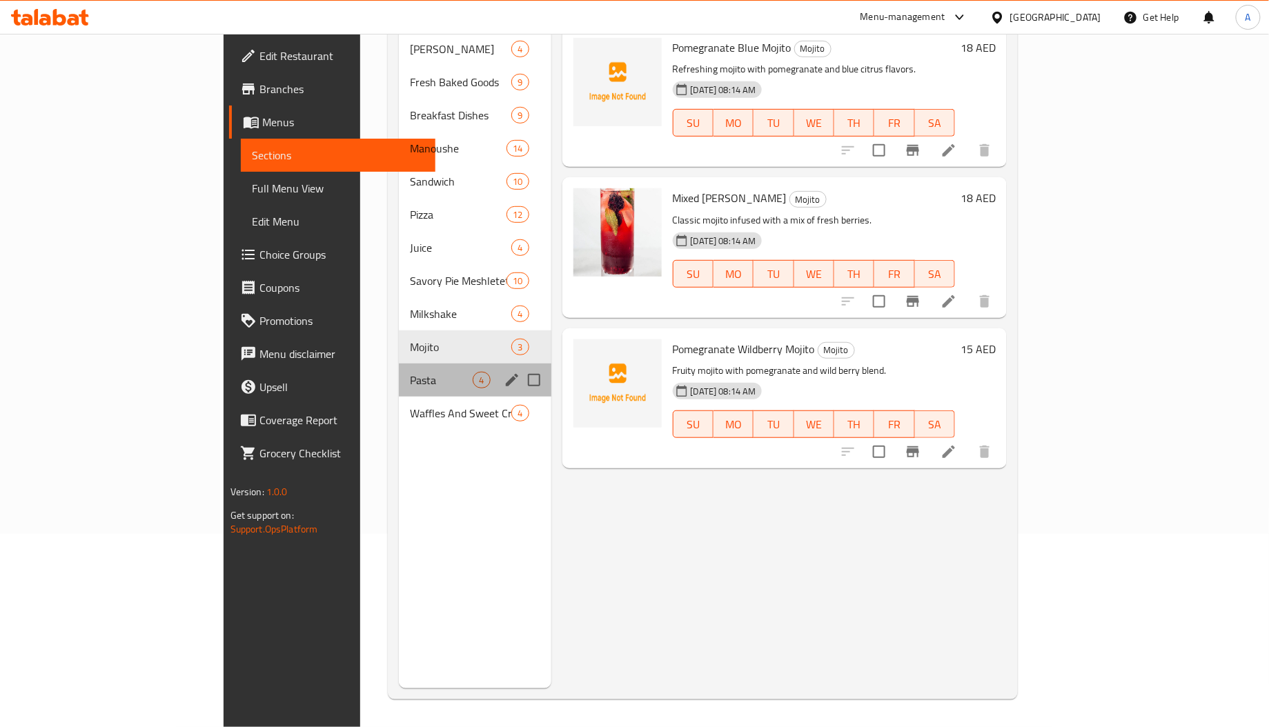
click at [399, 371] on div "Pasta 4" at bounding box center [475, 380] width 152 height 33
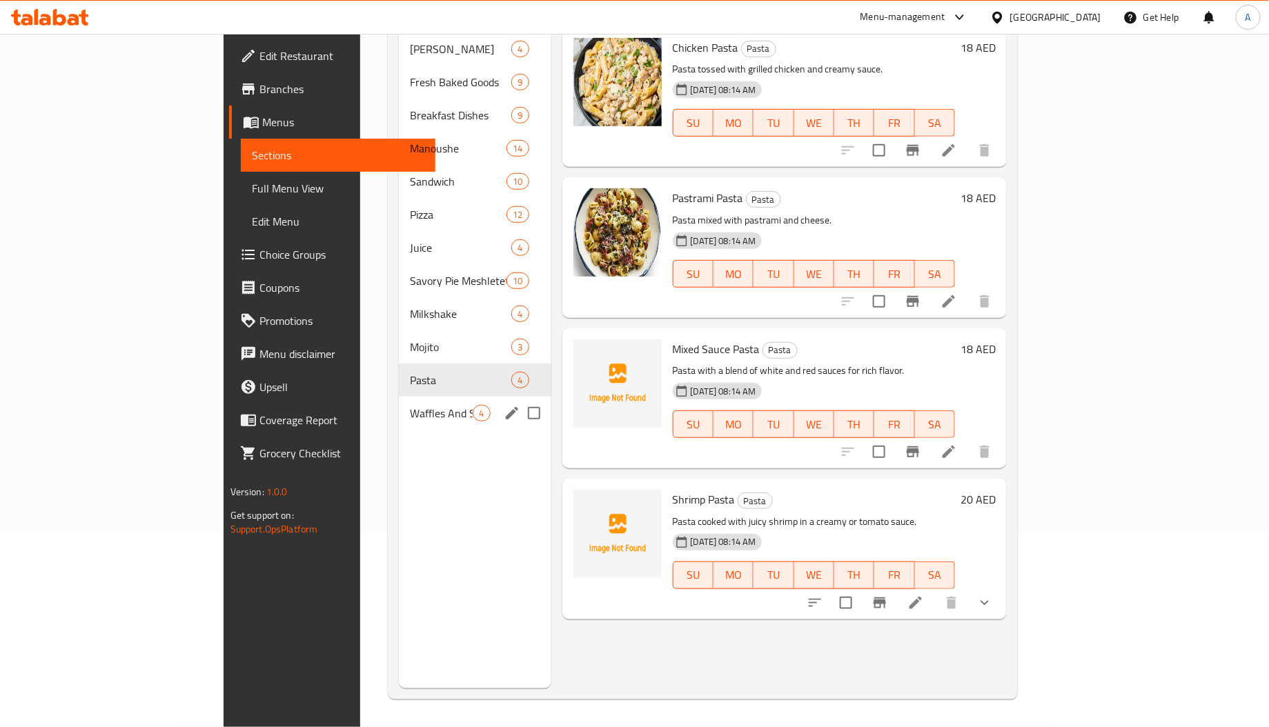
click at [410, 405] on span "Waffles And Sweet Crepes" at bounding box center [441, 413] width 63 height 17
